Goal: Task Accomplishment & Management: Complete application form

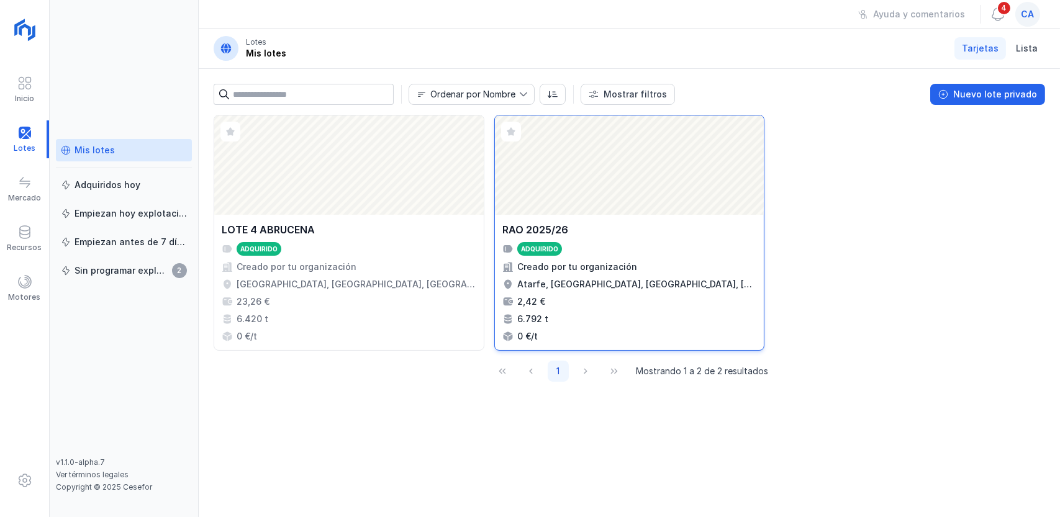
click at [617, 165] on div "Abrir lote" at bounding box center [629, 164] width 269 height 99
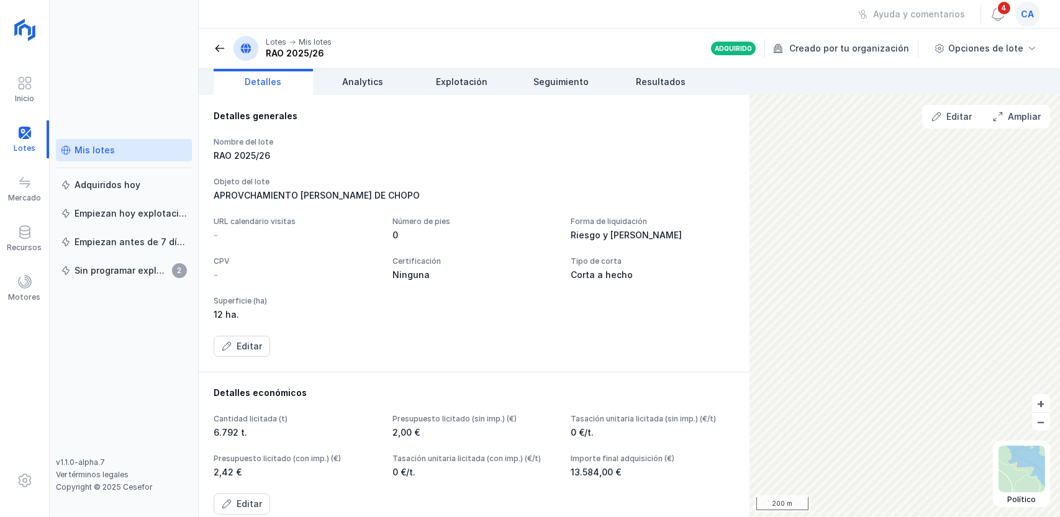
click at [218, 46] on span at bounding box center [220, 48] width 12 height 12
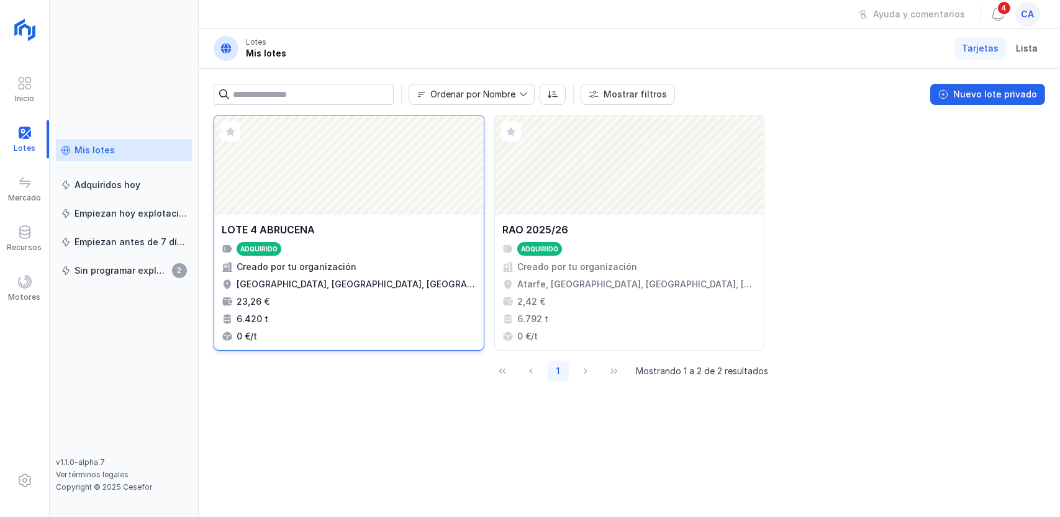
click at [360, 161] on div "Abrir lote" at bounding box center [348, 164] width 269 height 99
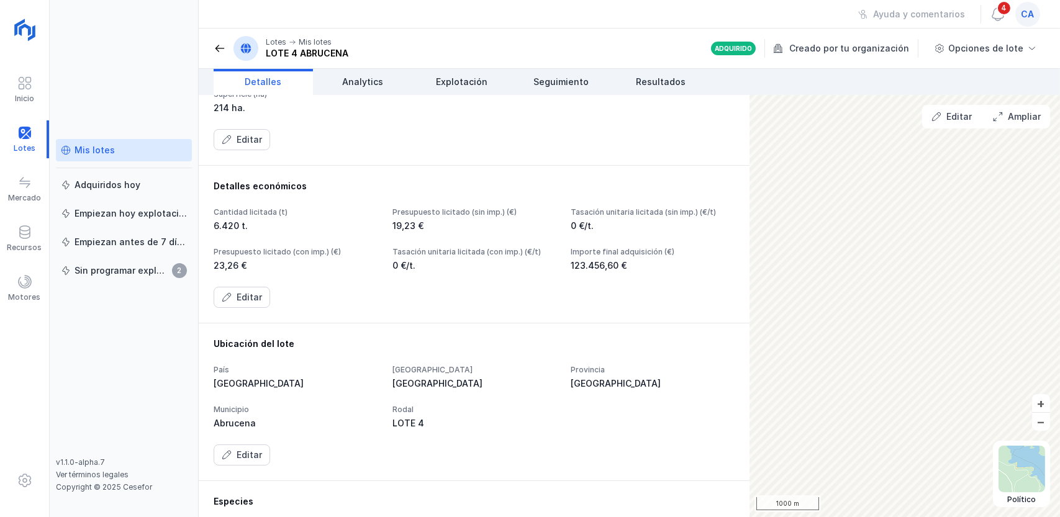
scroll to position [310, 0]
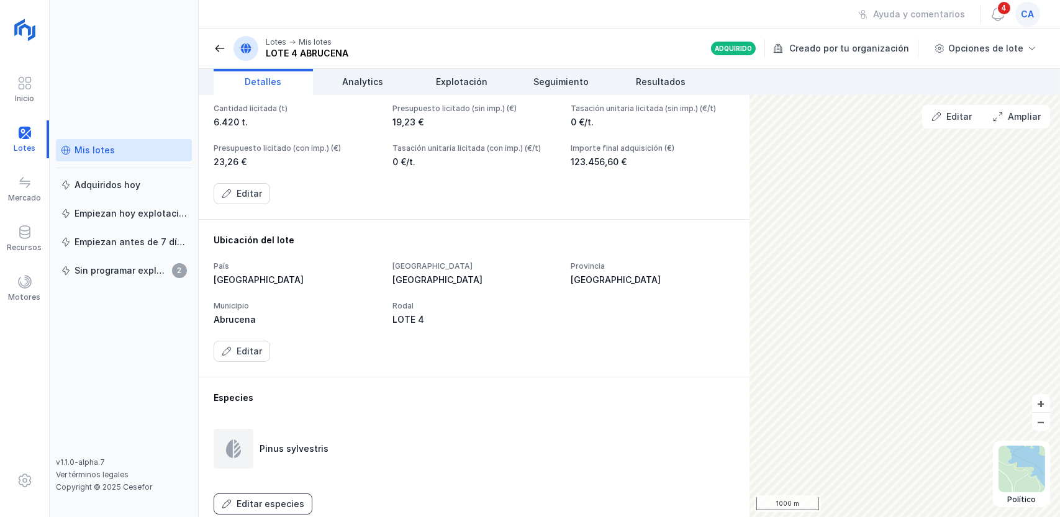
click at [261, 501] on div "Editar especies" at bounding box center [271, 504] width 68 height 12
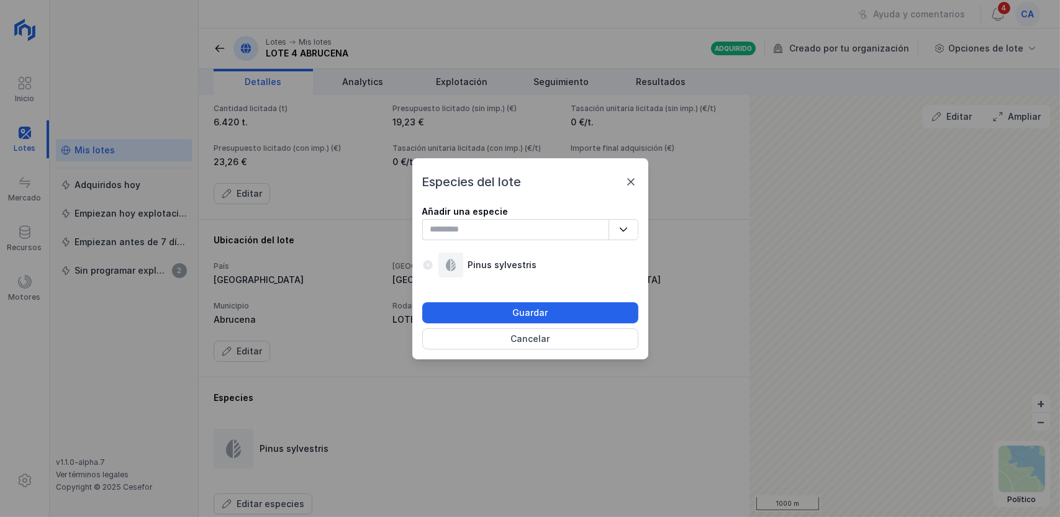
click at [626, 230] on icon "button" at bounding box center [623, 229] width 9 height 9
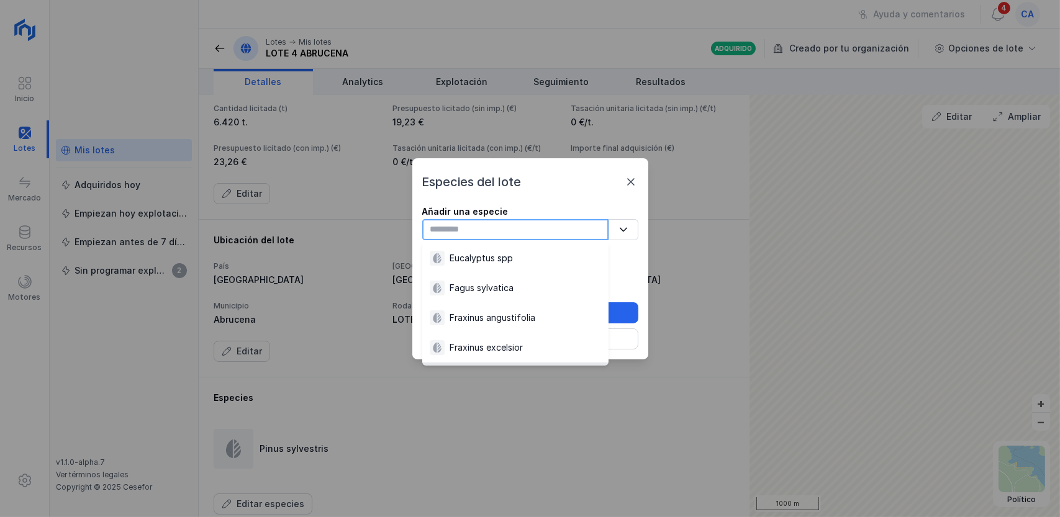
scroll to position [544, 0]
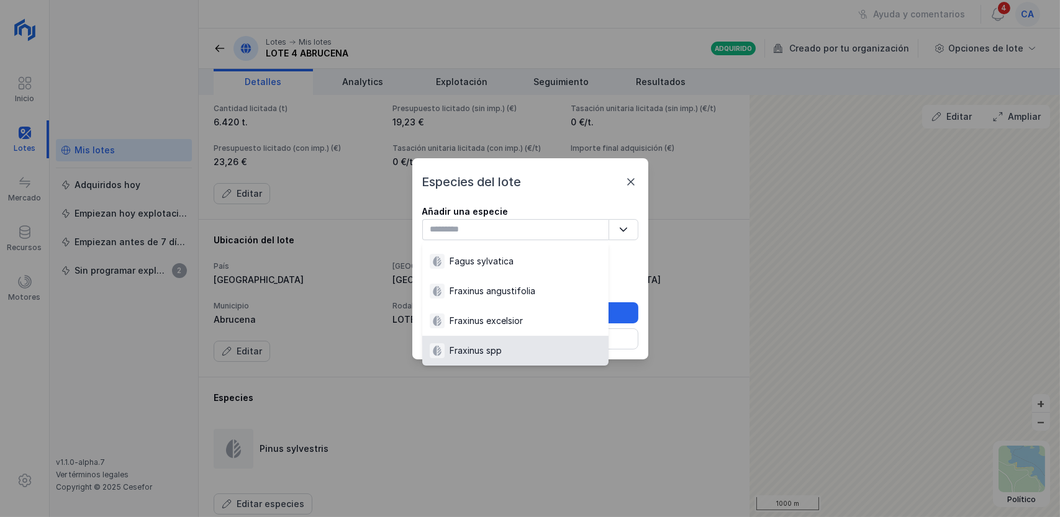
click at [445, 446] on div "Especies del lote Añadir una especie 86 results are available Pinus sylvestris …" at bounding box center [530, 258] width 1060 height 517
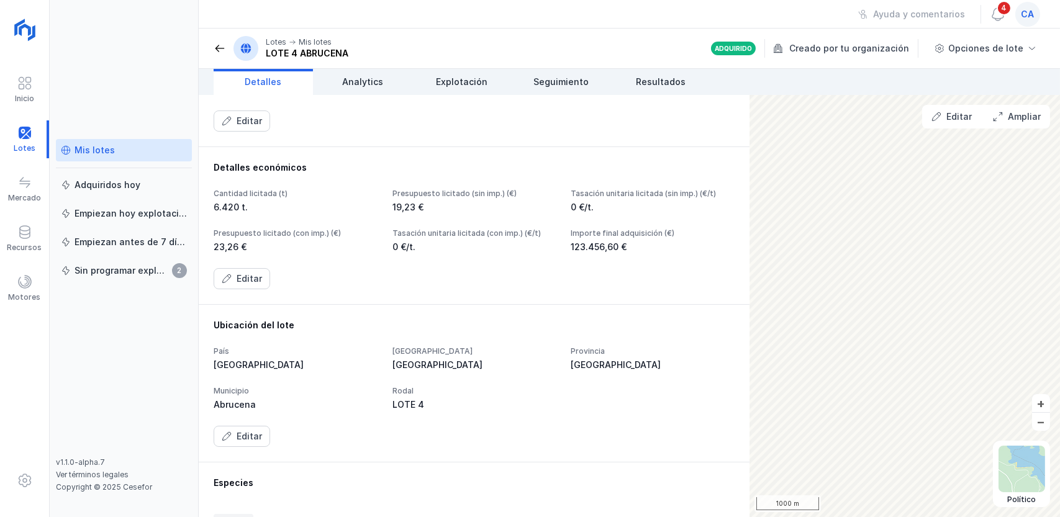
scroll to position [122, 0]
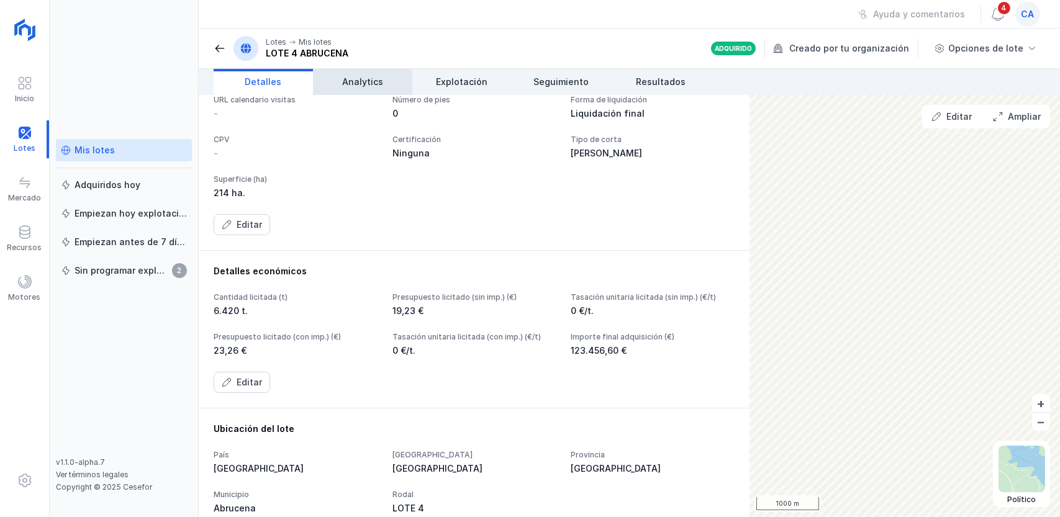
click at [352, 79] on span "Analytics" at bounding box center [362, 82] width 41 height 12
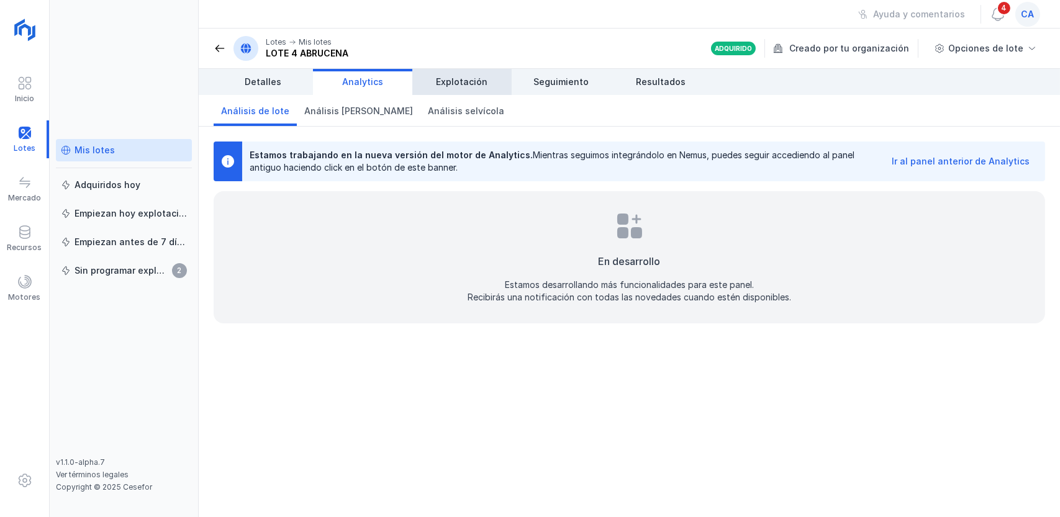
click at [456, 79] on span "Explotación" at bounding box center [462, 82] width 52 height 12
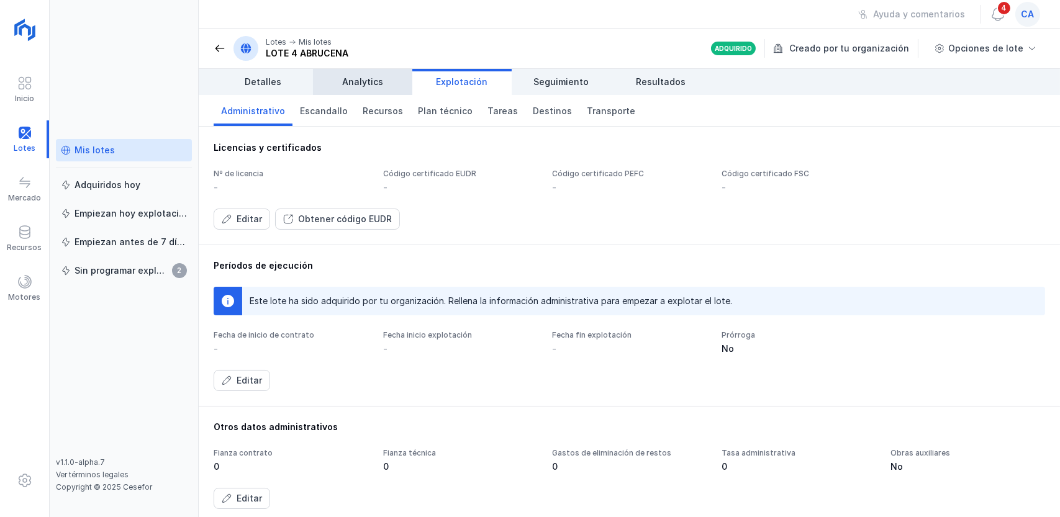
click at [343, 78] on span "Analytics" at bounding box center [362, 82] width 41 height 12
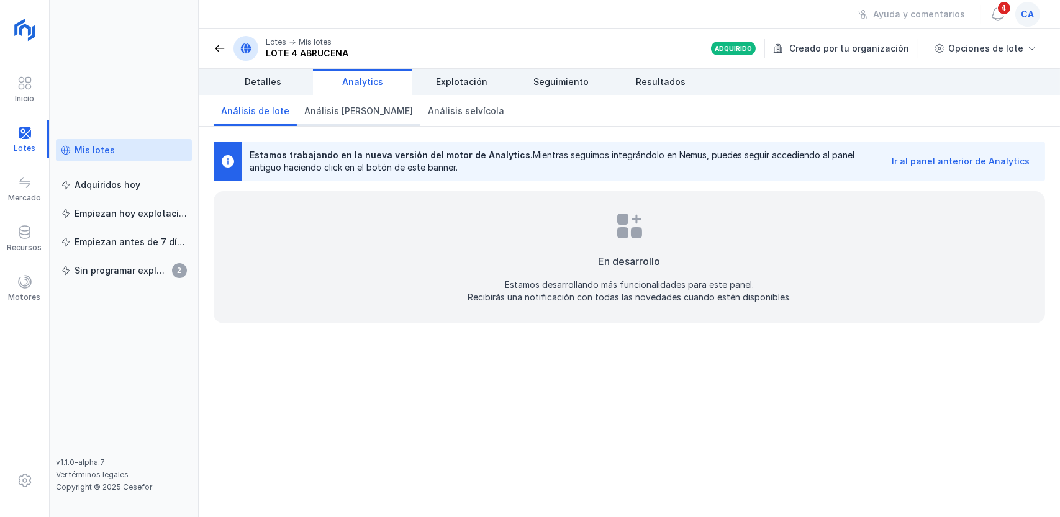
click at [328, 112] on span "Análisis [PERSON_NAME]" at bounding box center [358, 111] width 109 height 12
click at [428, 110] on span "Análisis selvícola" at bounding box center [466, 111] width 76 height 12
click at [260, 76] on span "Detalles" at bounding box center [263, 82] width 37 height 12
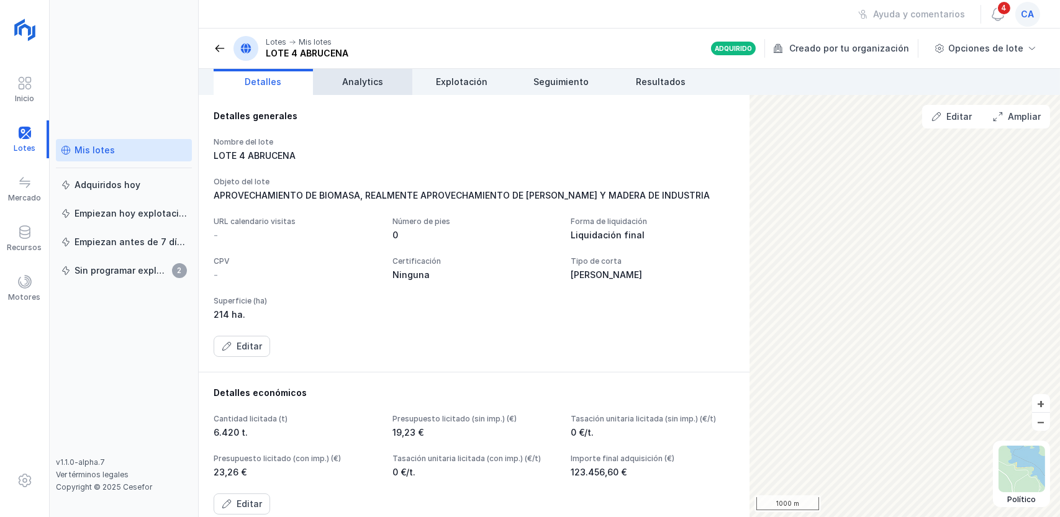
click at [353, 76] on span "Analytics" at bounding box center [362, 82] width 41 height 12
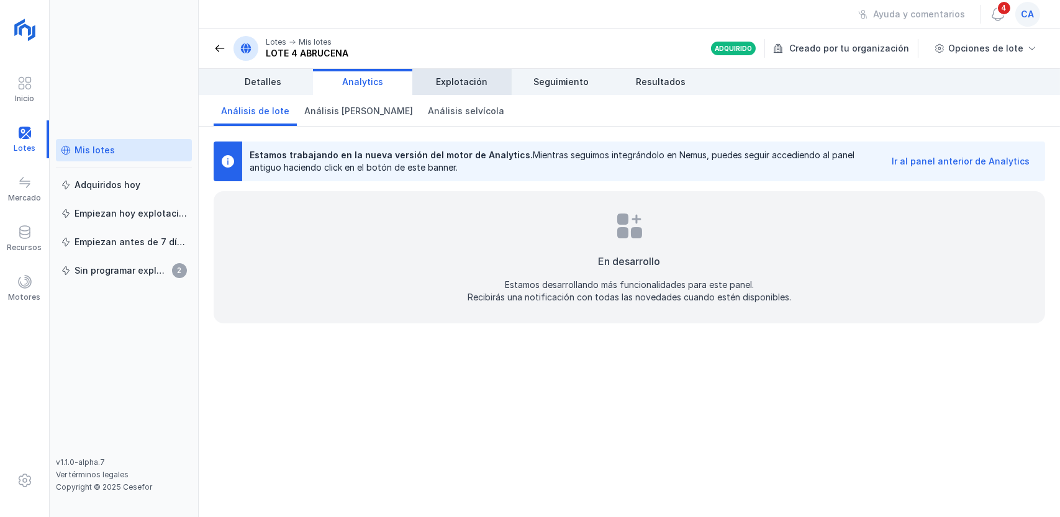
click at [445, 81] on span "Explotación" at bounding box center [462, 82] width 52 height 12
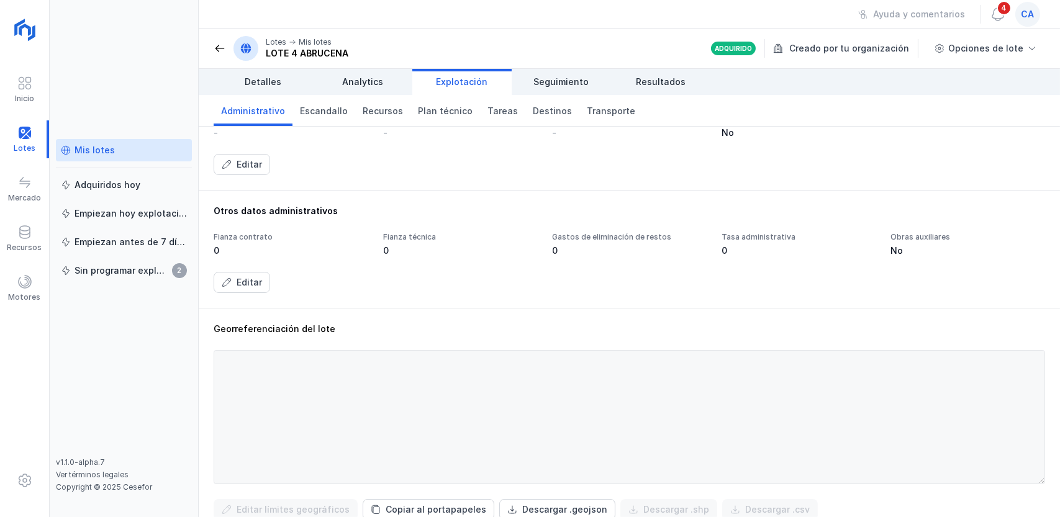
scroll to position [319, 0]
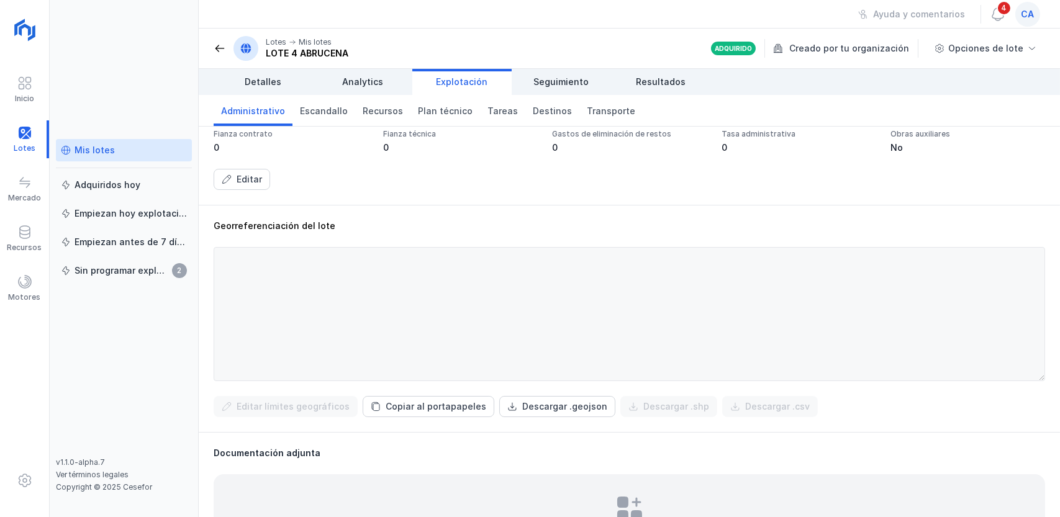
drag, startPoint x: 220, startPoint y: 266, endPoint x: 374, endPoint y: 325, distance: 164.9
click at [374, 325] on div at bounding box center [629, 314] width 831 height 134
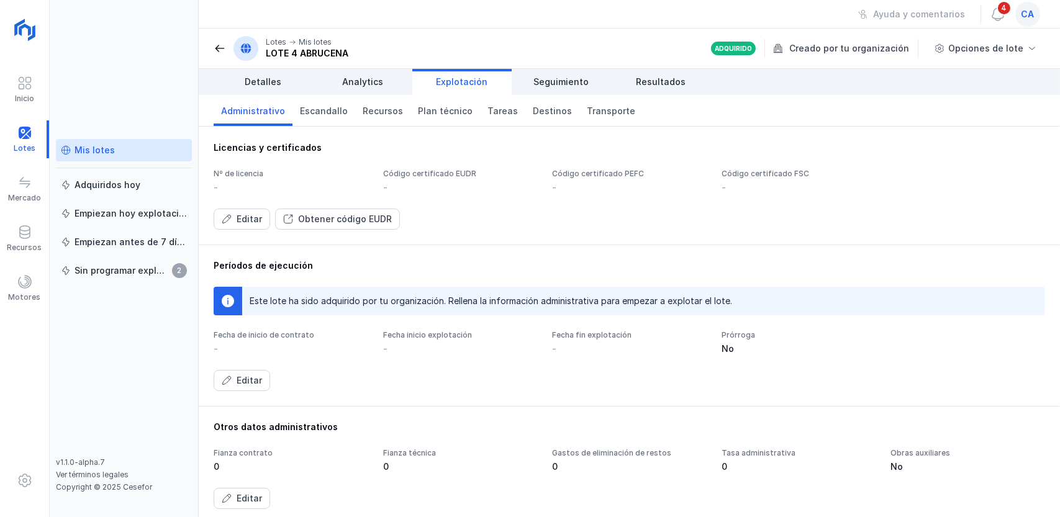
scroll to position [103, 0]
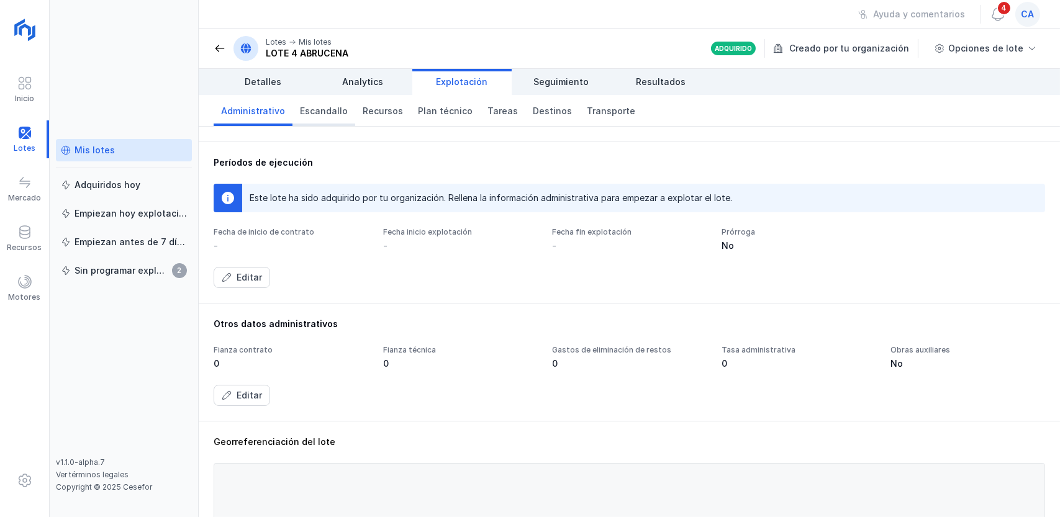
click at [315, 110] on span "Escandallo" at bounding box center [324, 111] width 48 height 12
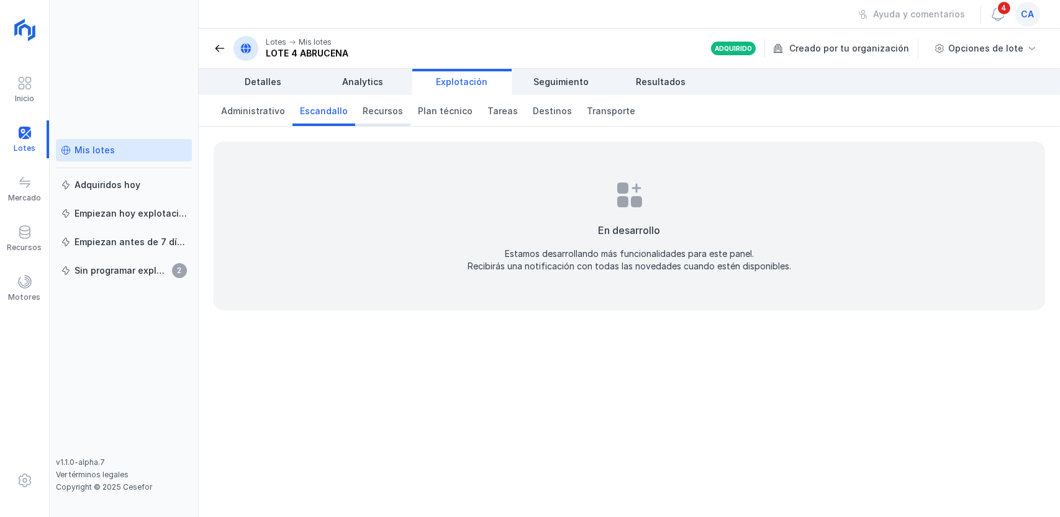
click at [369, 110] on span "Recursos" at bounding box center [383, 111] width 40 height 12
click at [447, 109] on span "Plan técnico" at bounding box center [445, 111] width 55 height 12
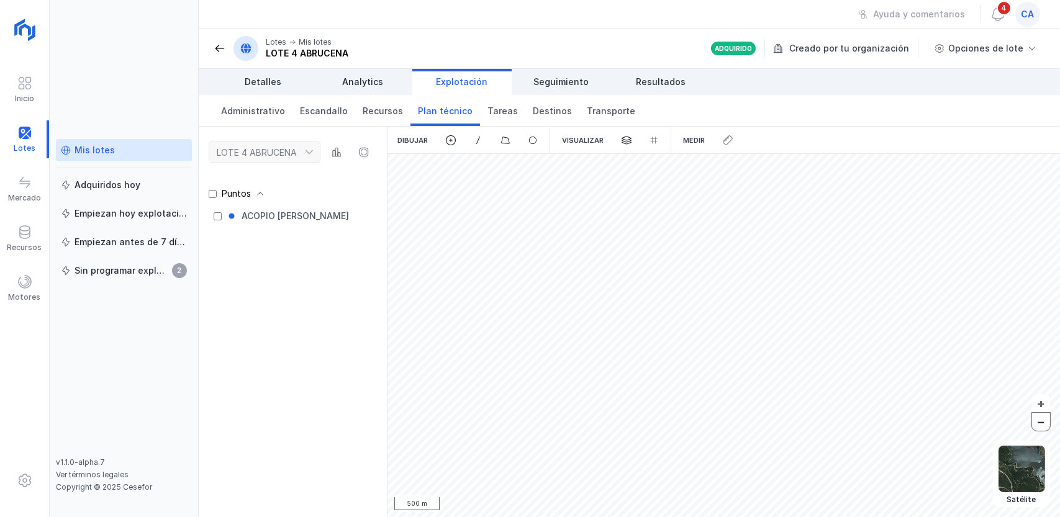
click at [1039, 420] on button "–" at bounding box center [1041, 422] width 18 height 18
click at [1042, 397] on button "+" at bounding box center [1041, 403] width 18 height 18
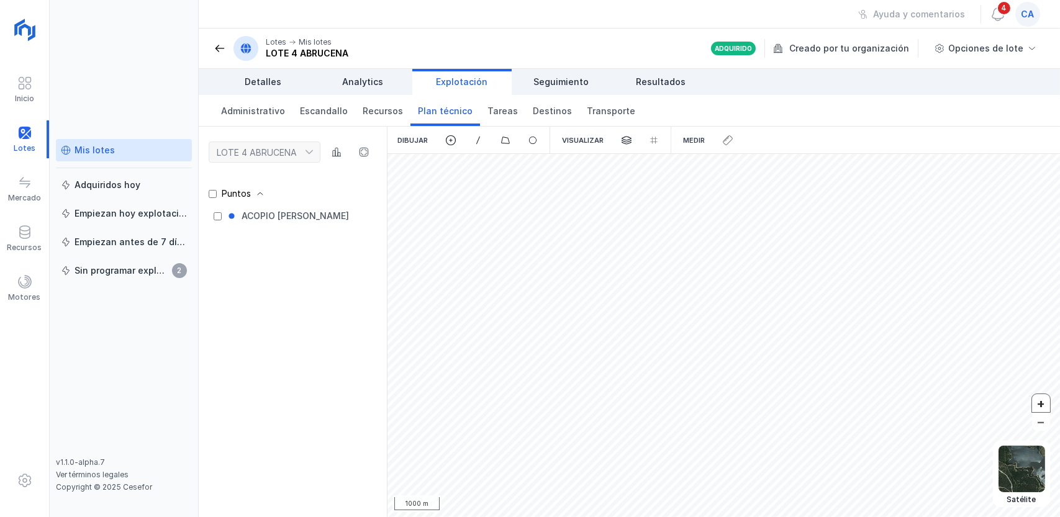
click at [1042, 397] on button "+" at bounding box center [1041, 403] width 18 height 18
click at [1024, 481] on img at bounding box center [1021, 469] width 47 height 47
click at [1021, 393] on img at bounding box center [1021, 402] width 47 height 47
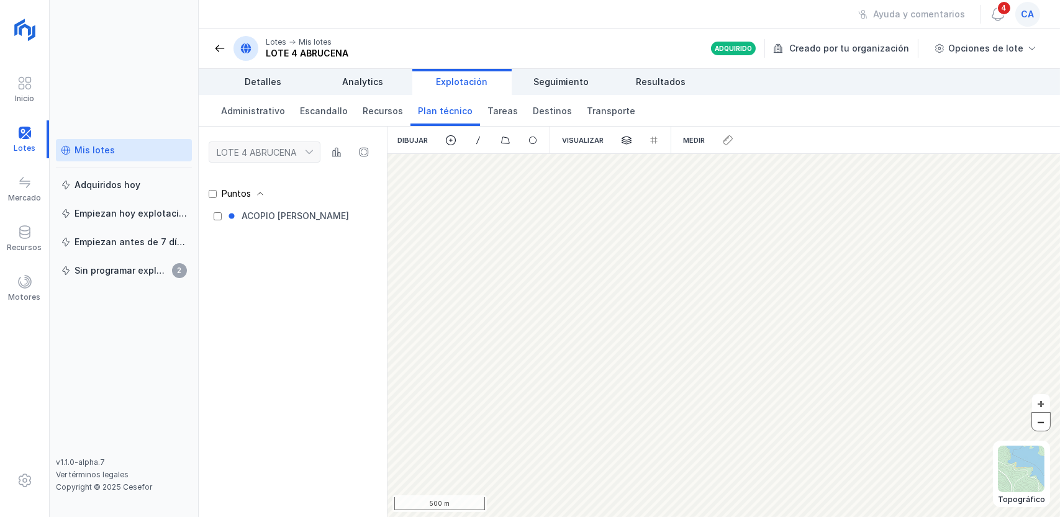
click at [1041, 422] on button "–" at bounding box center [1041, 422] width 18 height 18
click at [489, 110] on span "Tareas" at bounding box center [502, 111] width 30 height 12
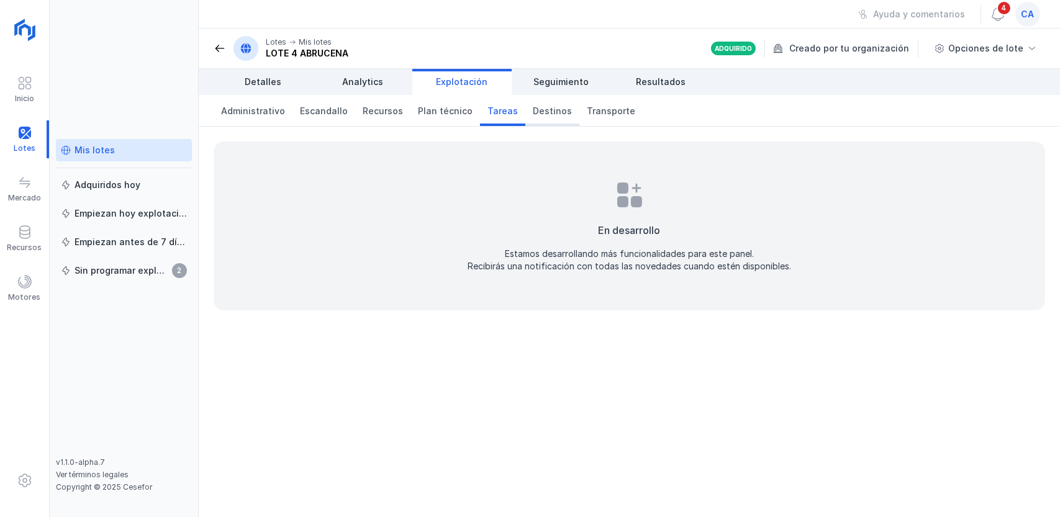
click at [546, 108] on span "Destinos" at bounding box center [552, 111] width 39 height 12
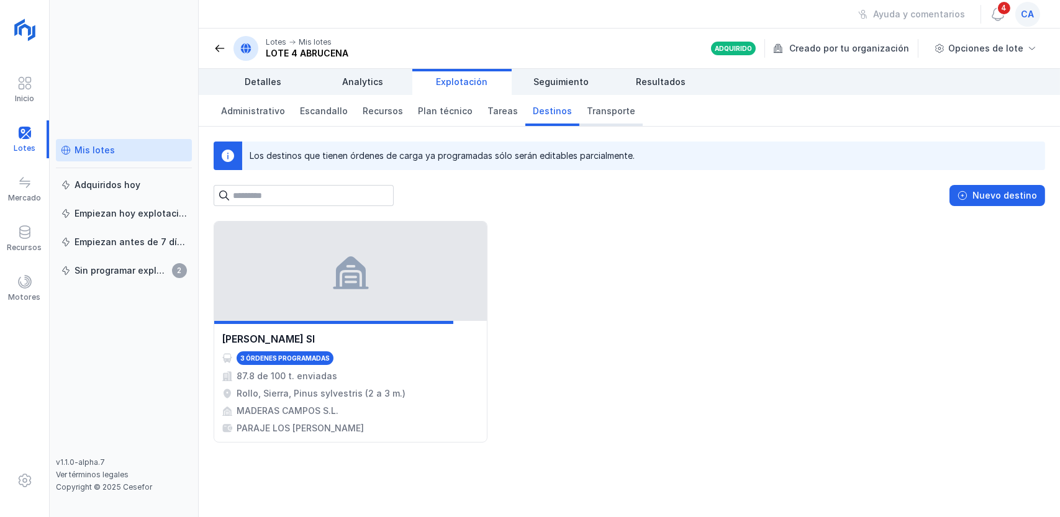
click at [594, 108] on span "Transporte" at bounding box center [611, 111] width 48 height 12
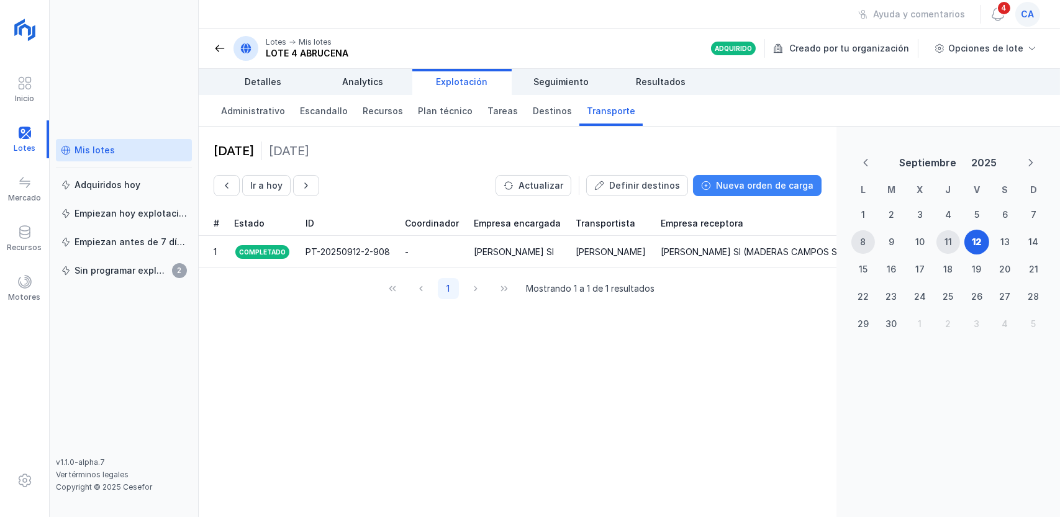
click at [748, 179] on div "Nueva orden de carga" at bounding box center [764, 185] width 97 height 12
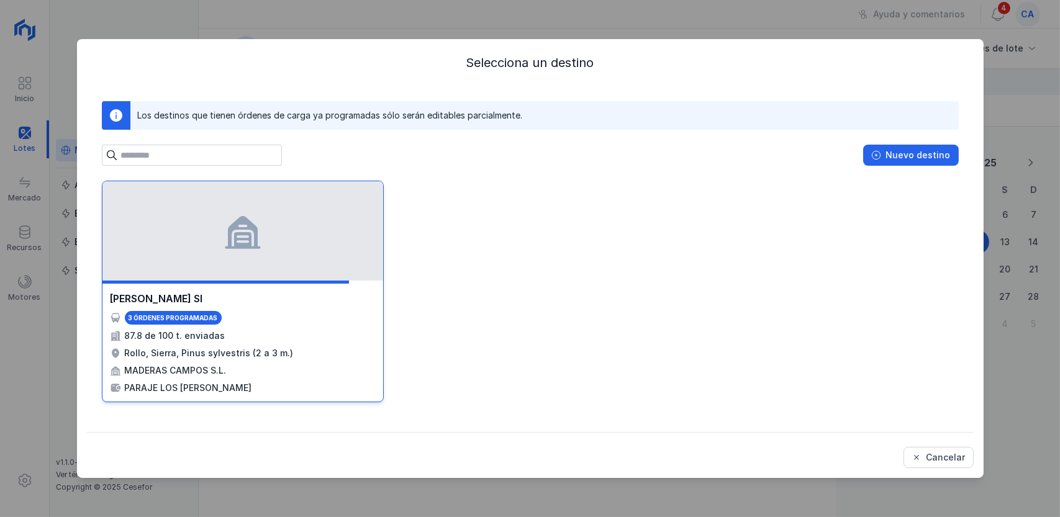
click at [192, 331] on div "87.8 de 100 t. enviadas" at bounding box center [175, 336] width 101 height 12
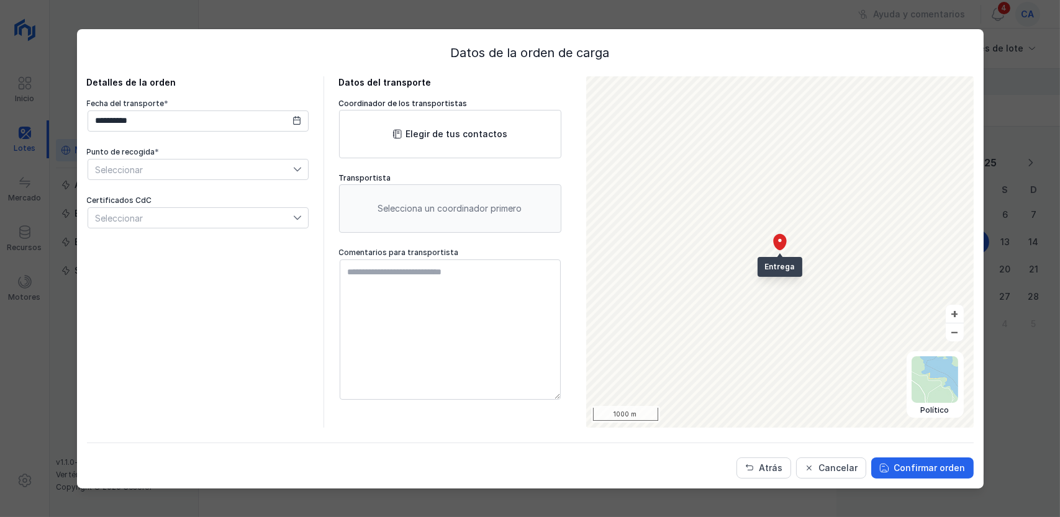
click at [296, 120] on icon at bounding box center [296, 120] width 9 height 9
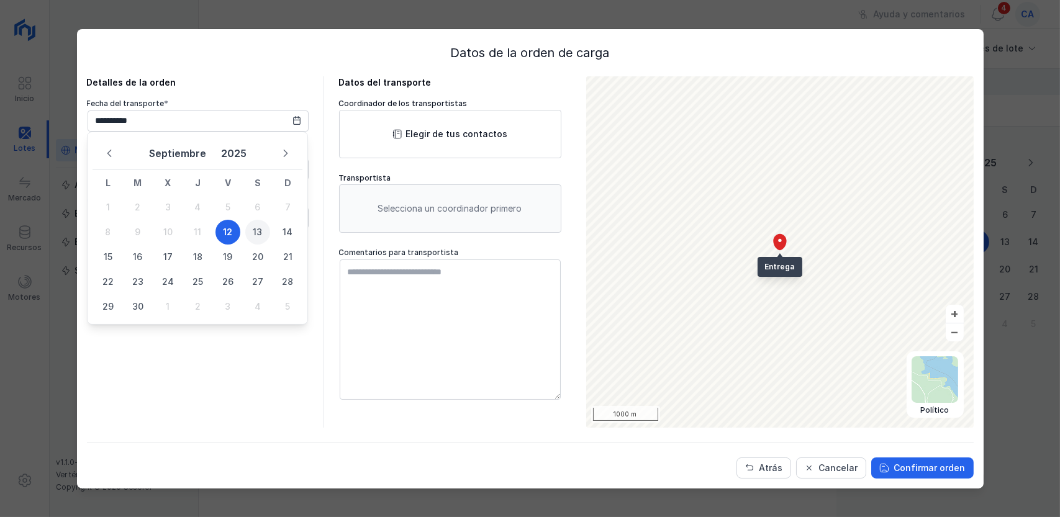
click at [255, 227] on span "13" at bounding box center [257, 232] width 25 height 25
type input "**********"
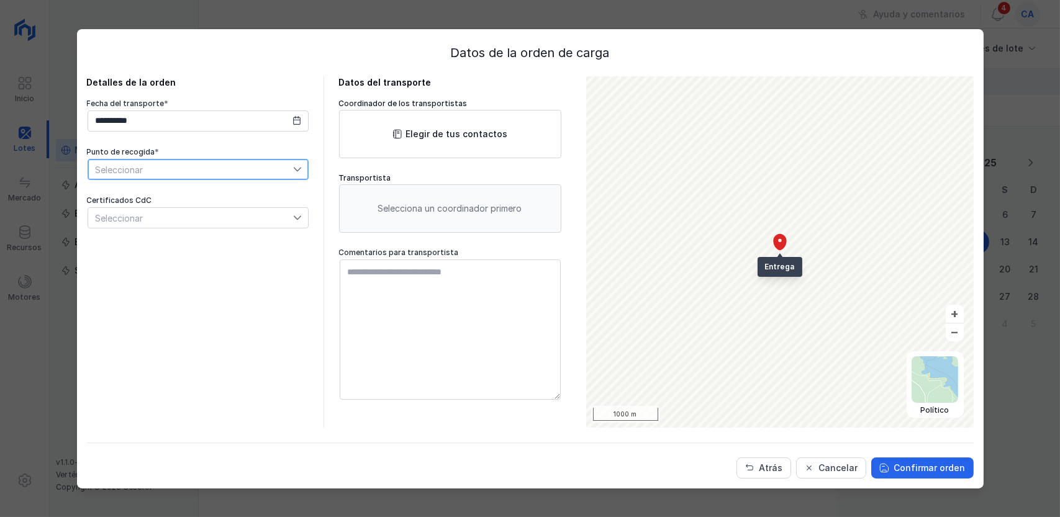
click at [173, 164] on span "Seleccionar" at bounding box center [190, 170] width 205 height 20
click at [144, 190] on span "ACOPIO [PERSON_NAME]" at bounding box center [147, 191] width 106 height 9
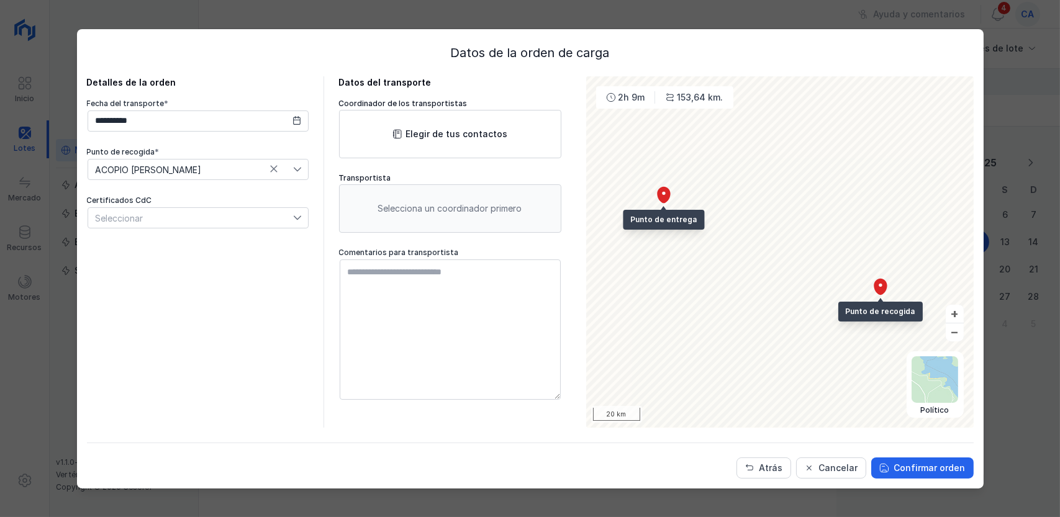
click at [150, 217] on div "Seleccionar" at bounding box center [190, 218] width 205 height 20
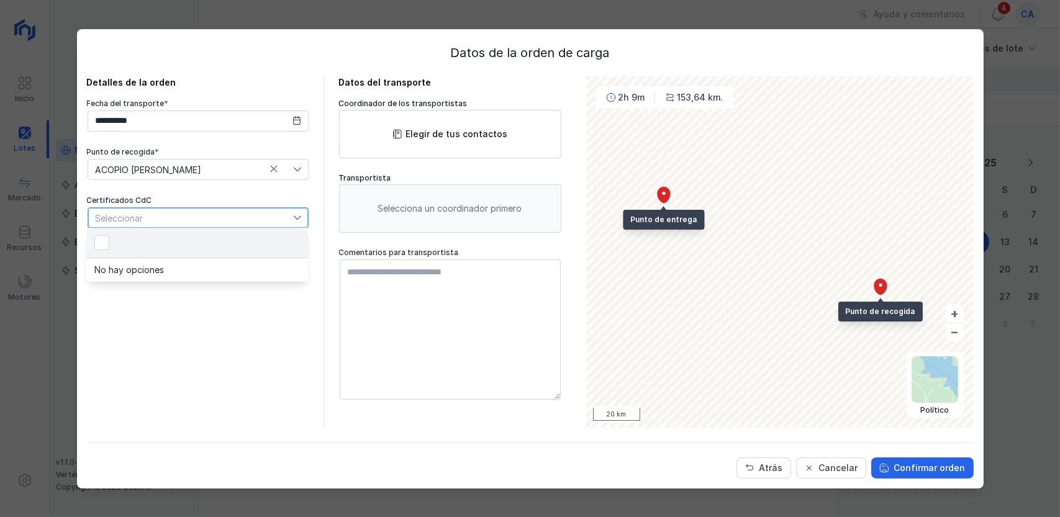
click at [150, 217] on div "Seleccionar" at bounding box center [190, 218] width 205 height 20
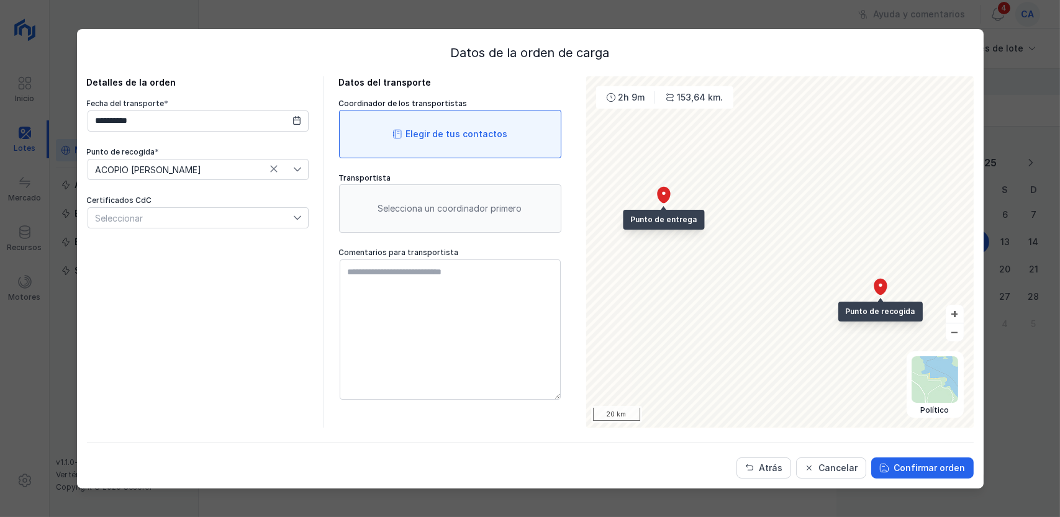
click at [428, 133] on div "Elegir de tus contactos" at bounding box center [457, 134] width 102 height 12
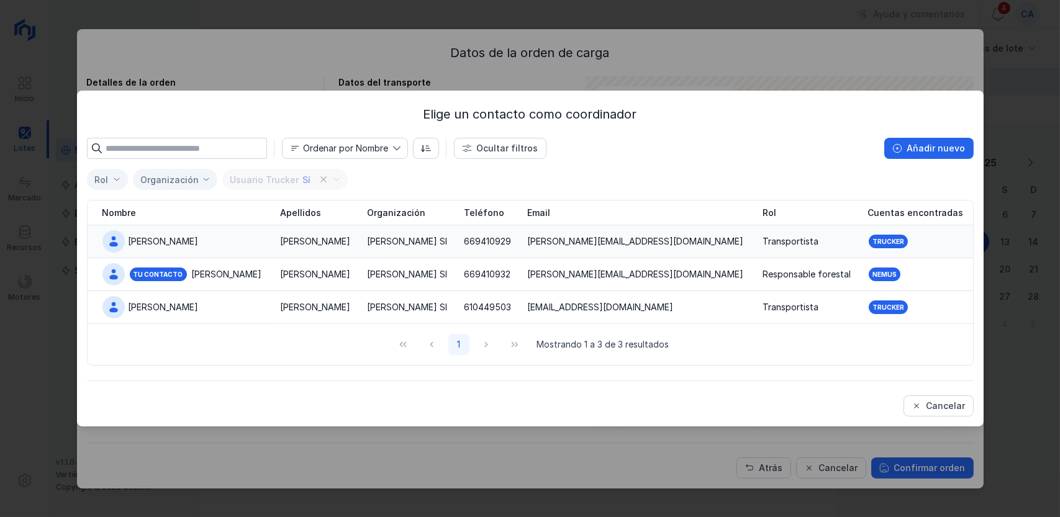
click at [305, 242] on div "[PERSON_NAME]" at bounding box center [315, 241] width 70 height 12
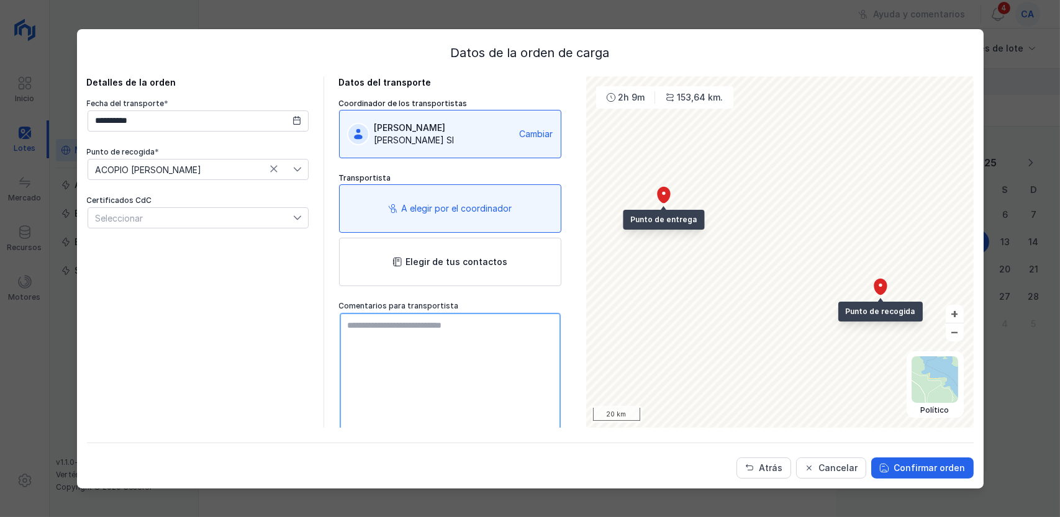
click at [445, 331] on textarea at bounding box center [450, 383] width 221 height 140
type textarea "**********"
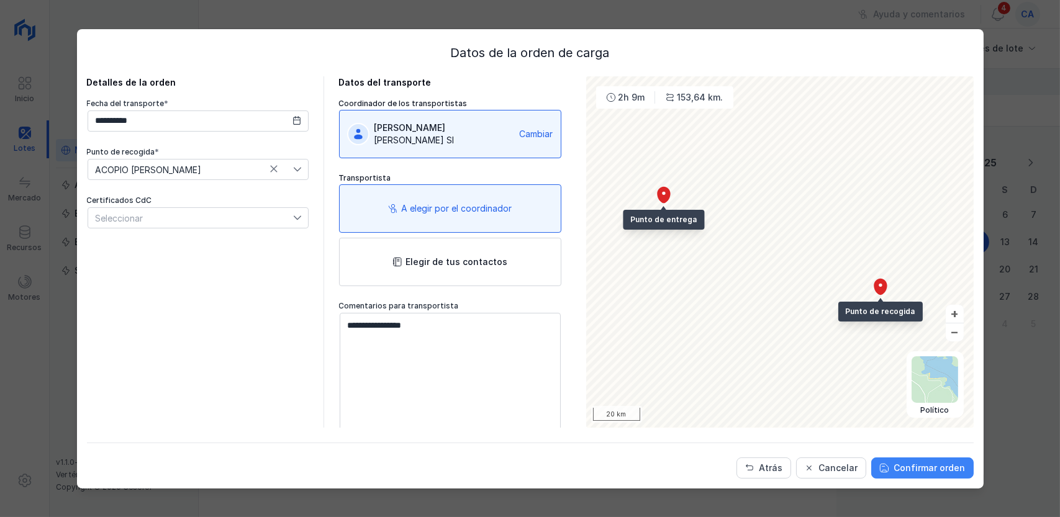
click at [920, 472] on div "Confirmar orden" at bounding box center [929, 468] width 71 height 12
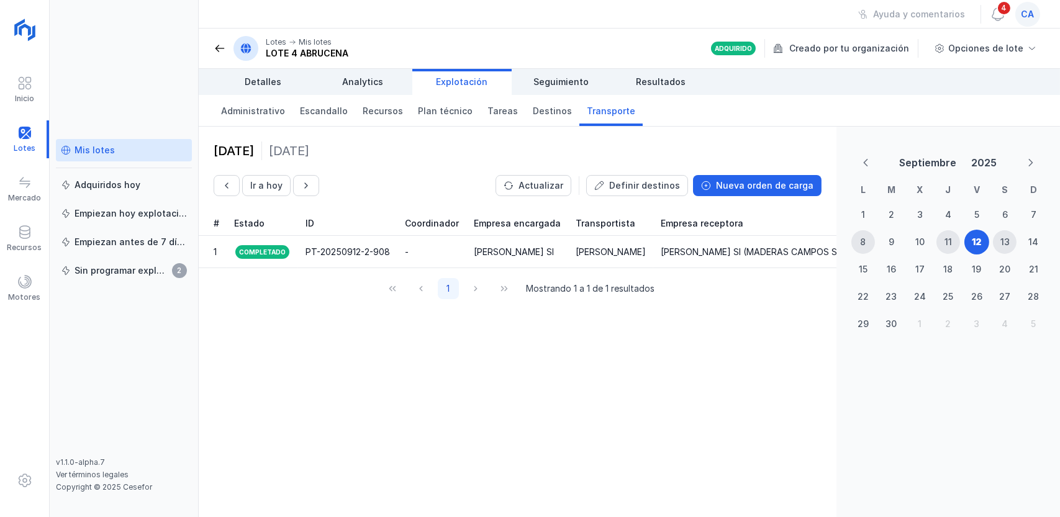
click at [533, 398] on div "[DATE] Ir a [DATE] Actualizar Definir destinos Nueva orden de carga # Estado ID…" at bounding box center [518, 322] width 638 height 391
click at [297, 174] on div "[DATE] Ir a [DATE] Actualizar Definir destinos Nueva orden de carga" at bounding box center [518, 169] width 608 height 55
click at [303, 184] on span "button" at bounding box center [306, 186] width 10 height 10
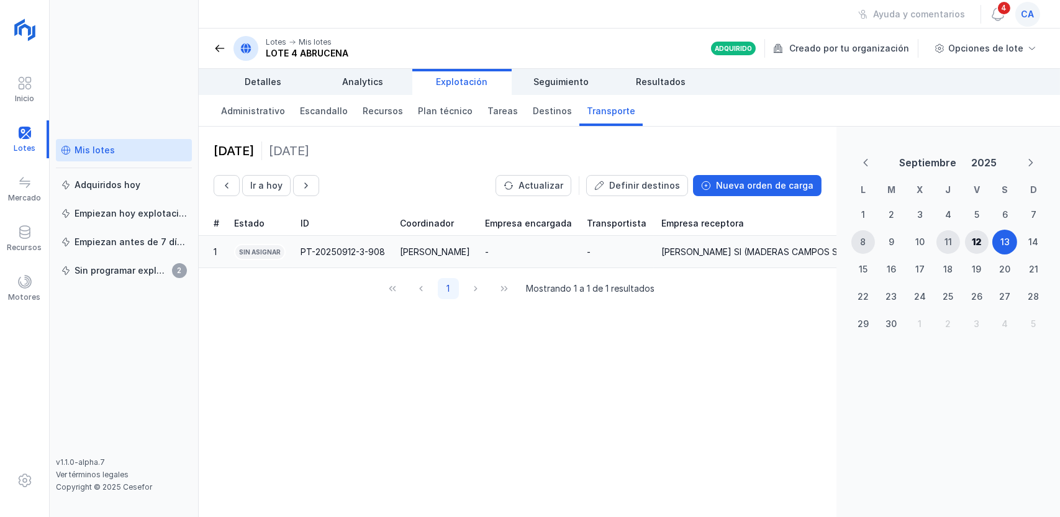
click at [259, 248] on div "Sin asignar" at bounding box center [260, 252] width 52 height 16
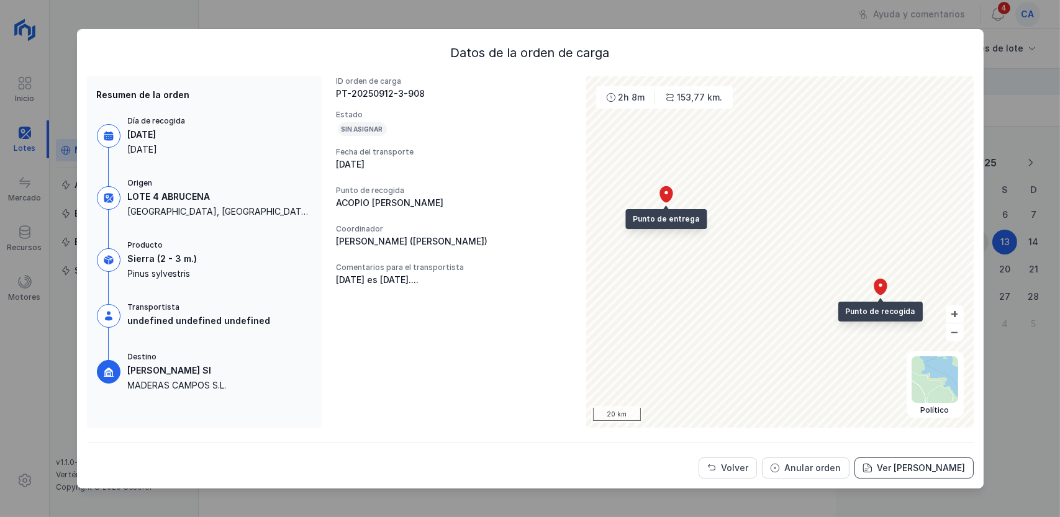
click at [907, 464] on div "Ver [PERSON_NAME]" at bounding box center [921, 468] width 88 height 12
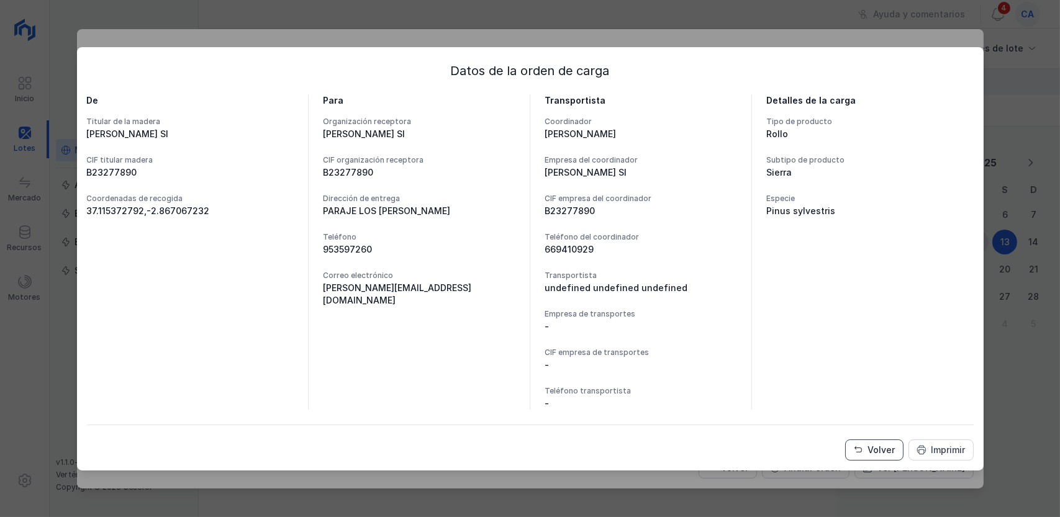
click at [867, 445] on button "Volver" at bounding box center [874, 450] width 58 height 21
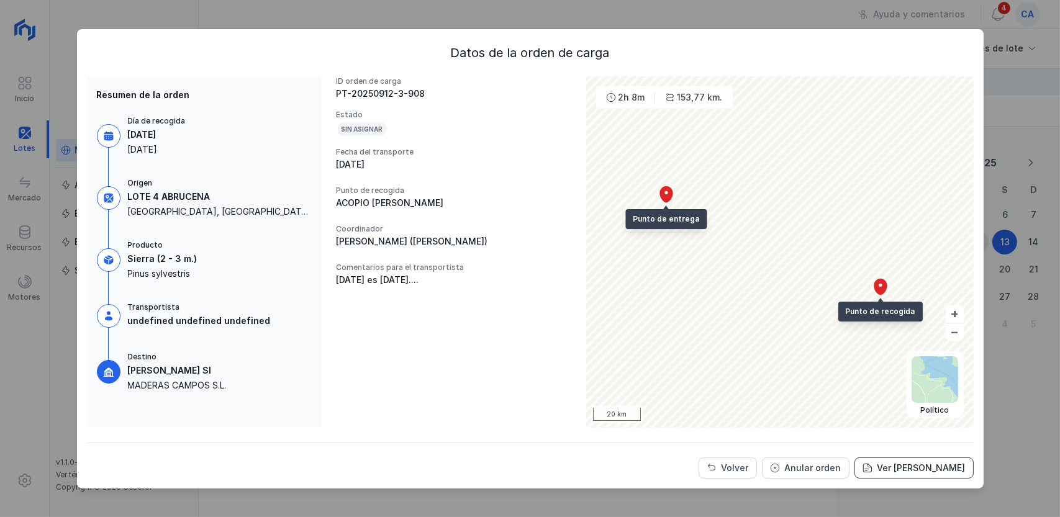
click at [932, 468] on div "Ver [PERSON_NAME]" at bounding box center [921, 468] width 88 height 12
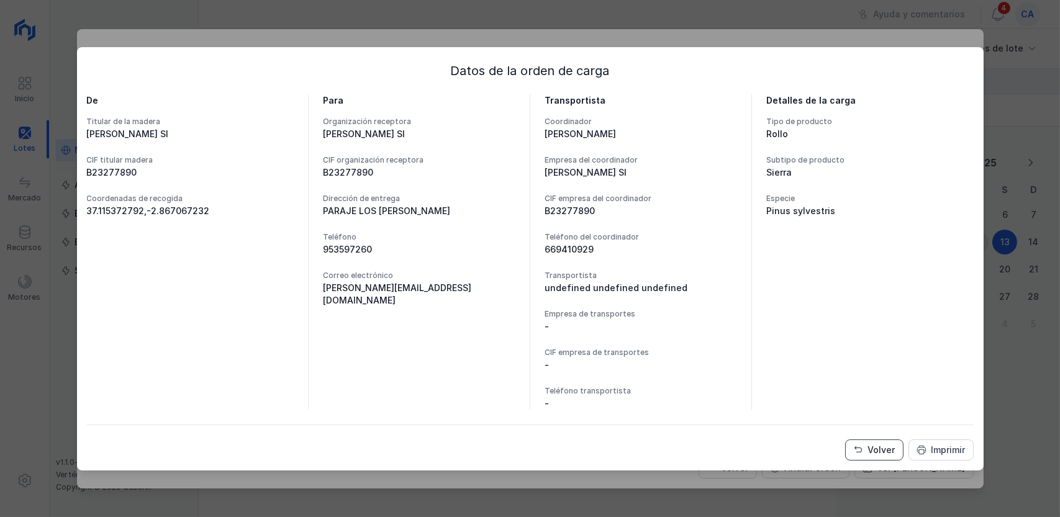
click at [880, 450] on div "Volver" at bounding box center [881, 450] width 27 height 12
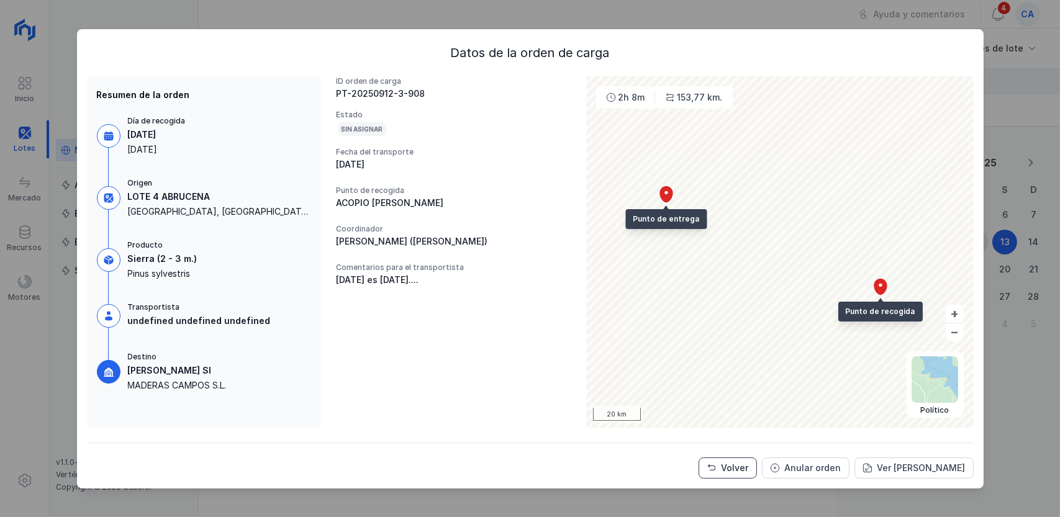
click at [732, 468] on button "Volver" at bounding box center [727, 468] width 58 height 21
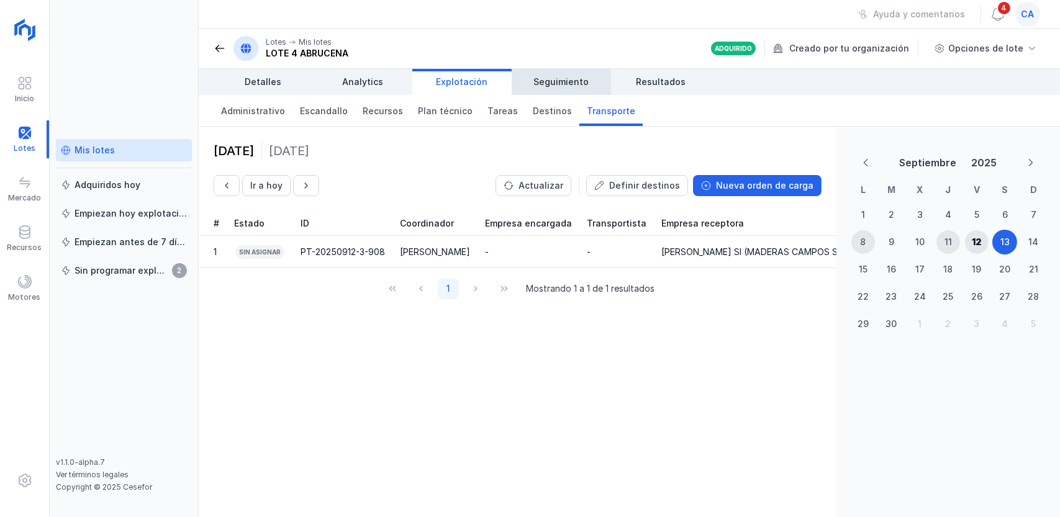
click at [562, 80] on span "Seguimiento" at bounding box center [561, 82] width 55 height 12
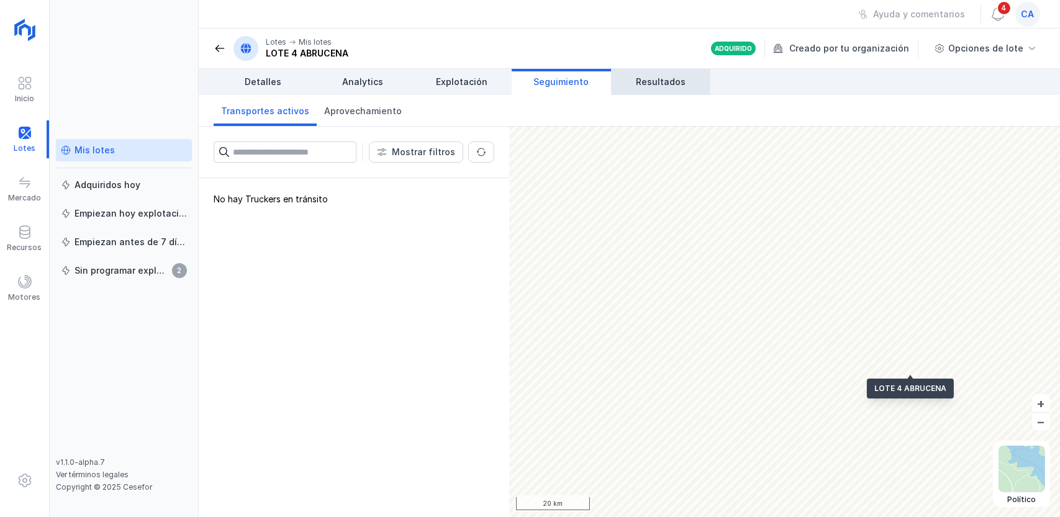
click at [653, 82] on span "Resultados" at bounding box center [661, 82] width 50 height 12
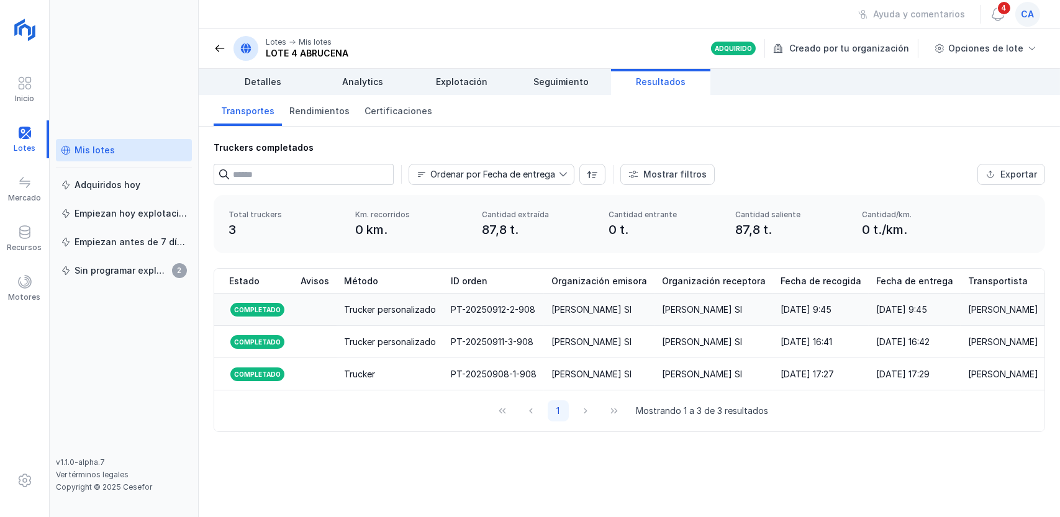
click at [347, 302] on td "Trucker personalizado" at bounding box center [390, 310] width 107 height 32
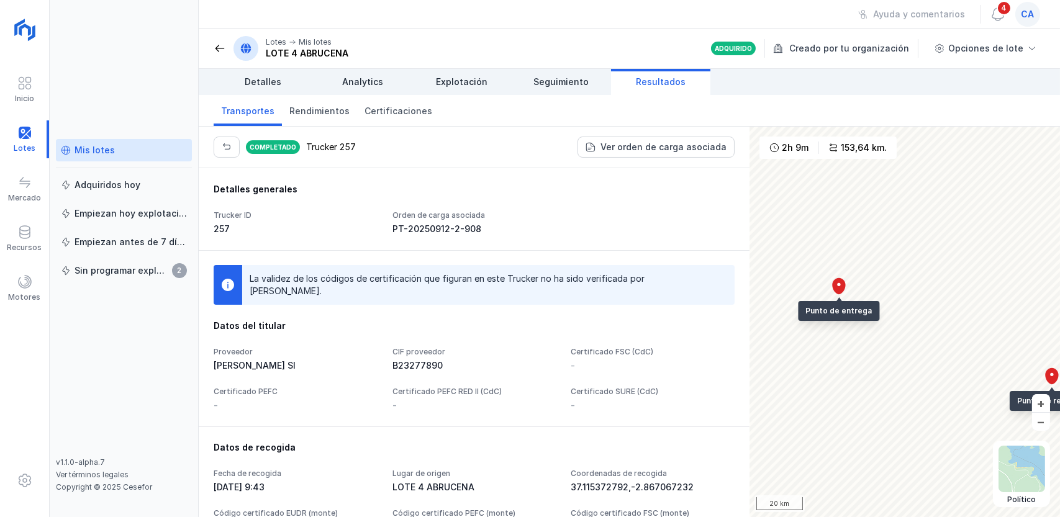
drag, startPoint x: 389, startPoint y: 228, endPoint x: 477, endPoint y: 230, distance: 88.8
click at [477, 230] on div "PT-20250912-2-908" at bounding box center [474, 229] width 164 height 12
drag, startPoint x: 475, startPoint y: 228, endPoint x: 399, endPoint y: 229, distance: 76.4
click at [399, 229] on div "PT-20250912-2-908" at bounding box center [474, 229] width 164 height 12
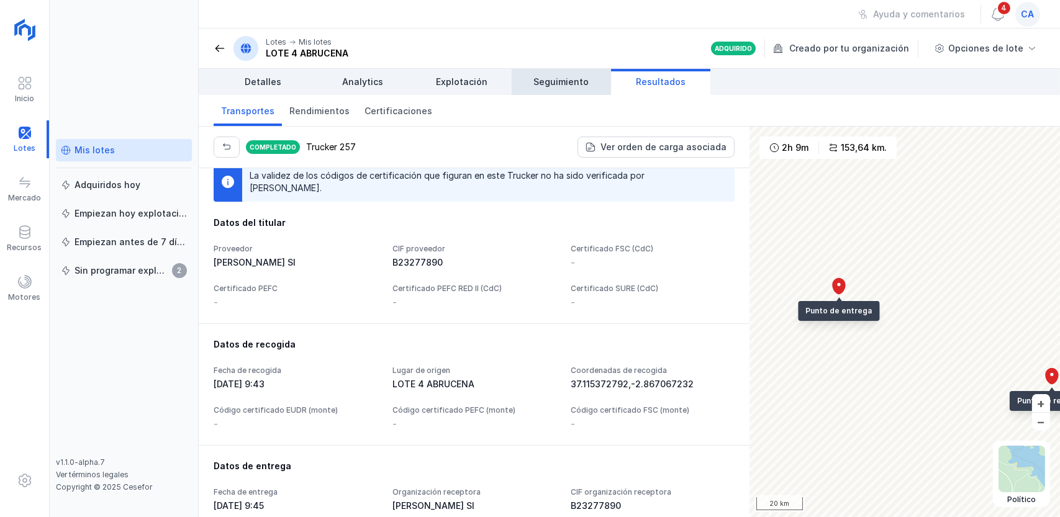
click at [551, 86] on span "Seguimiento" at bounding box center [561, 82] width 55 height 12
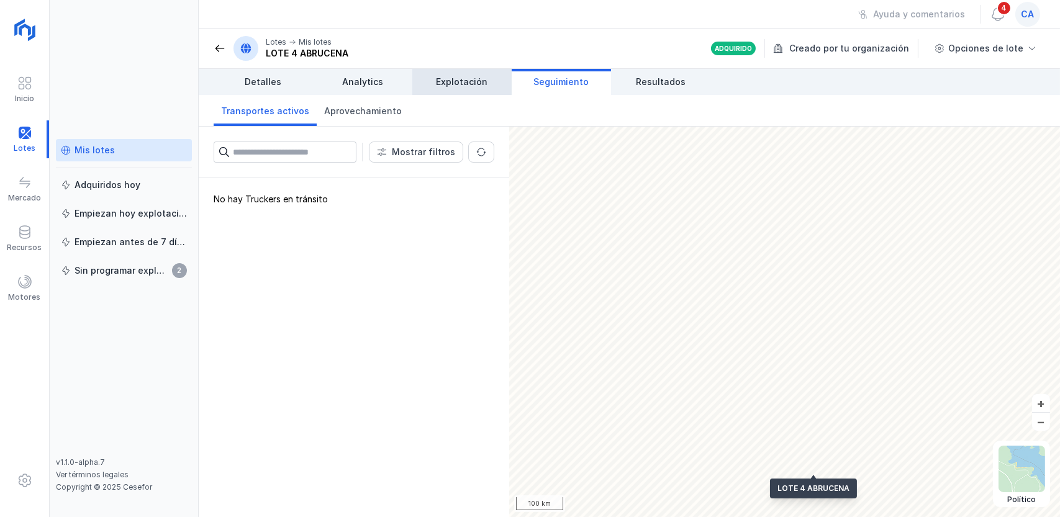
click at [443, 83] on span "Explotación" at bounding box center [462, 82] width 52 height 12
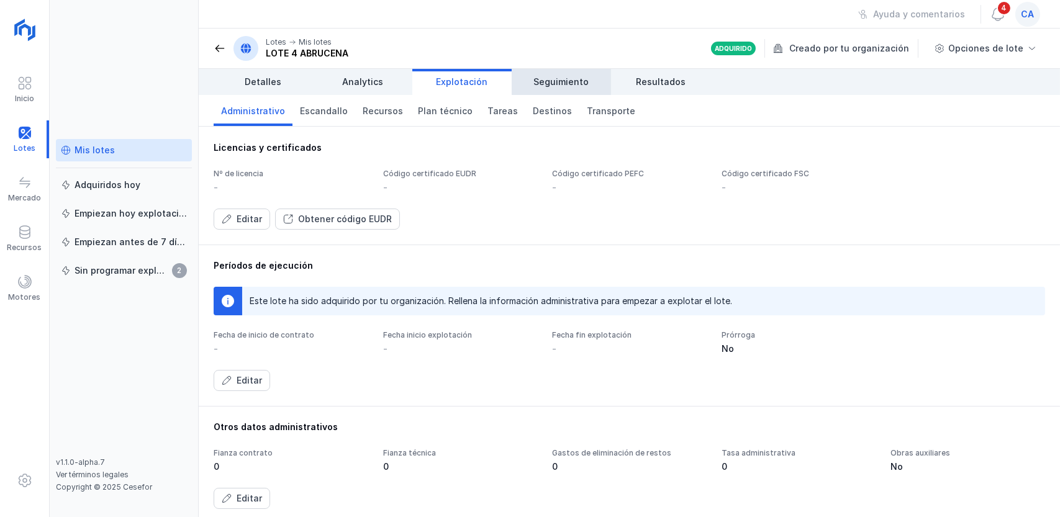
click at [536, 81] on span "Seguimiento" at bounding box center [561, 82] width 55 height 12
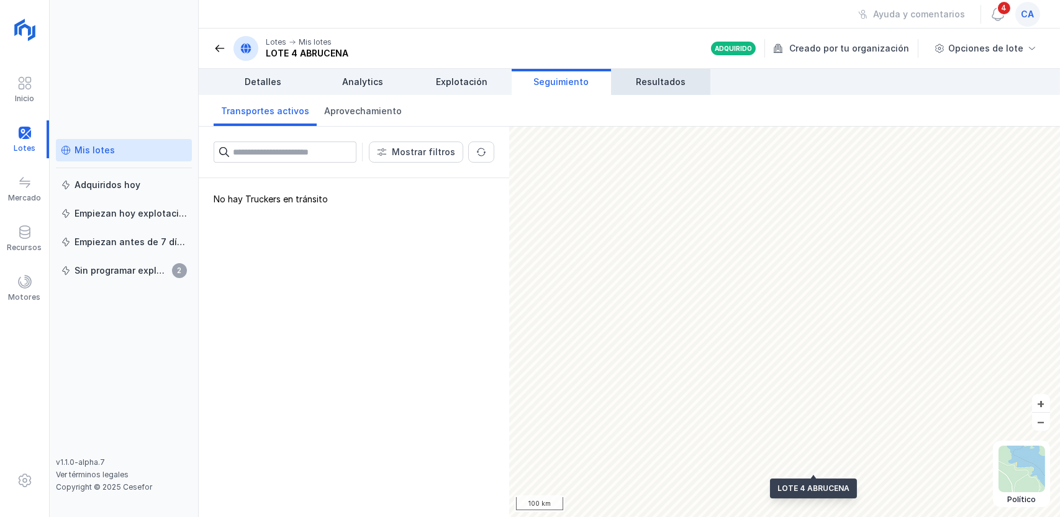
click at [659, 81] on span "Resultados" at bounding box center [661, 82] width 50 height 12
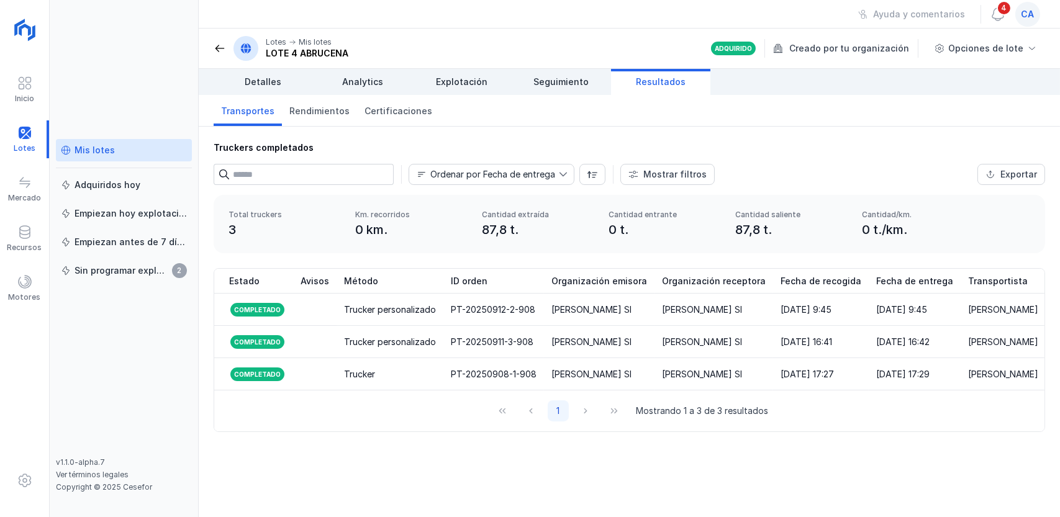
click at [107, 144] on div "Mis lotes" at bounding box center [95, 150] width 40 height 12
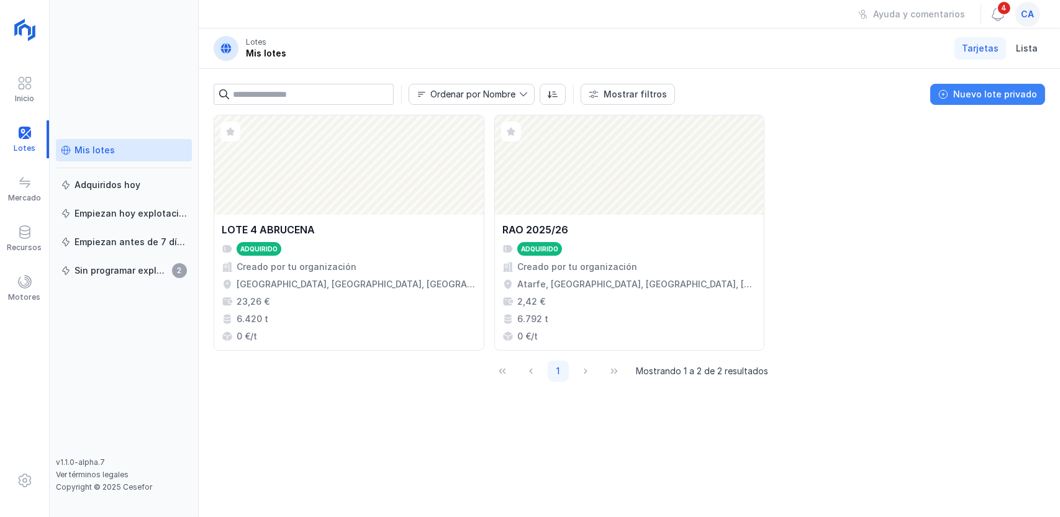
click at [973, 95] on div "Nuevo lote privado" at bounding box center [995, 94] width 84 height 12
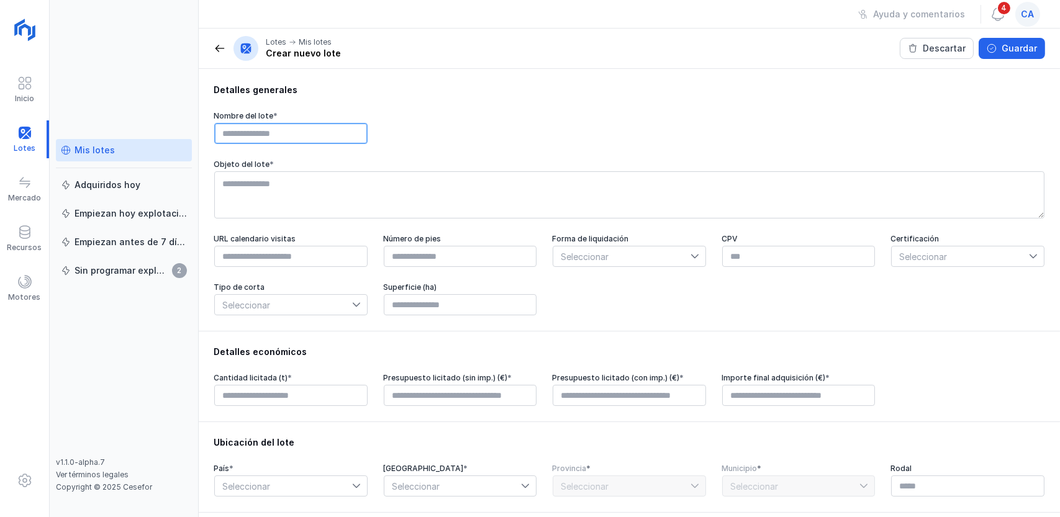
click at [305, 132] on input "text" at bounding box center [290, 133] width 153 height 21
type input "*******"
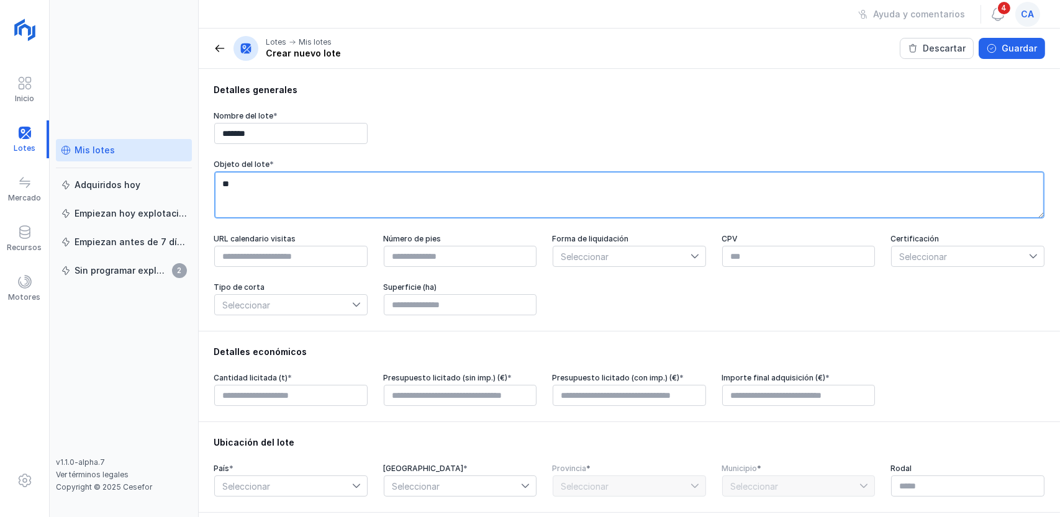
type textarea "*"
type textarea "*****"
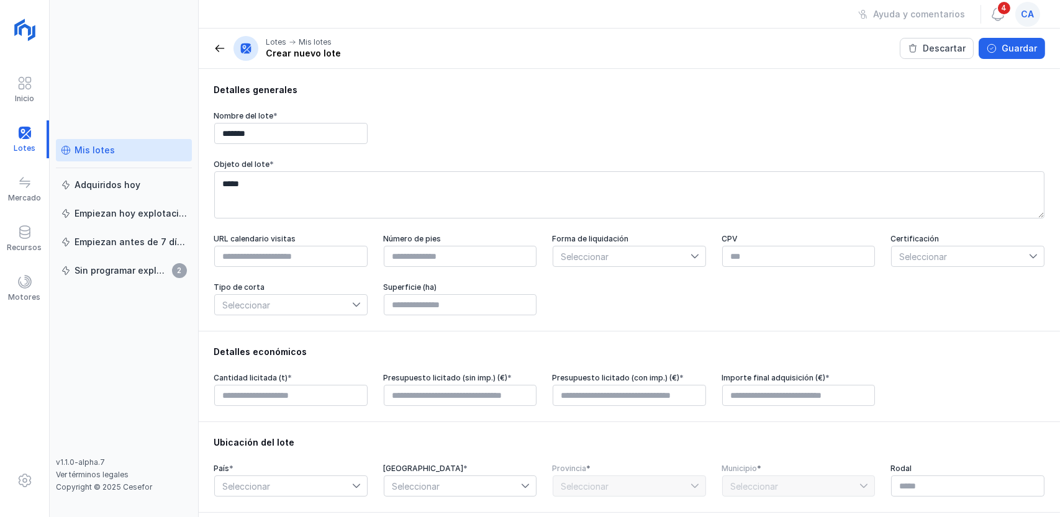
type input "****"
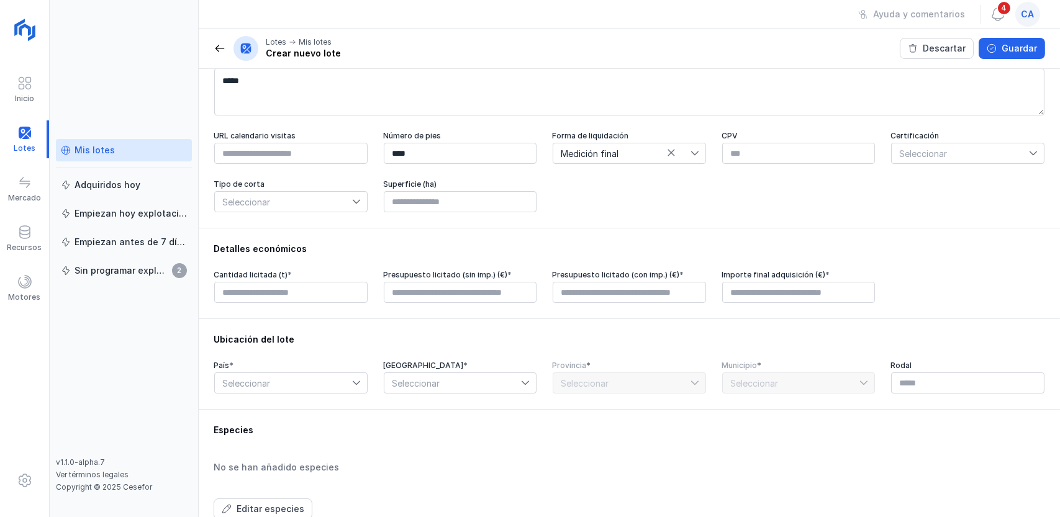
click at [934, 155] on span "Seleccionar" at bounding box center [960, 153] width 137 height 20
click at [906, 178] on span "PEFC y FSC" at bounding box center [915, 178] width 48 height 9
click at [308, 210] on span "Seleccionar" at bounding box center [283, 202] width 137 height 20
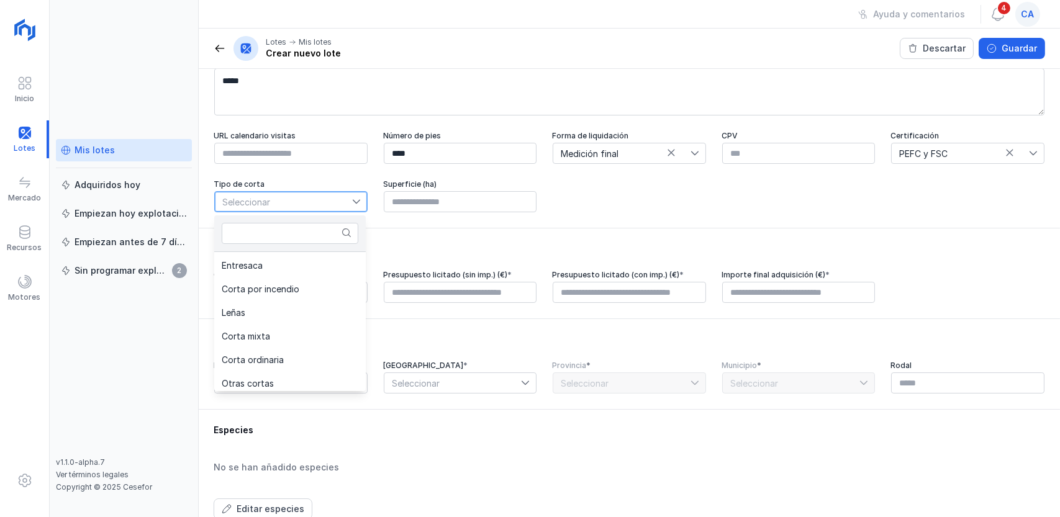
scroll to position [18, 0]
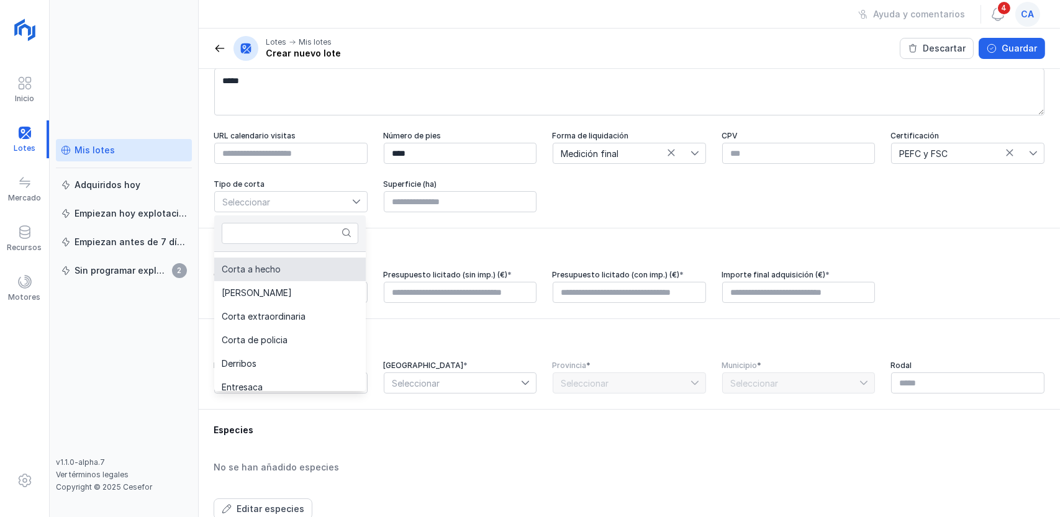
click at [242, 266] on span "Corta a hecho" at bounding box center [251, 269] width 59 height 9
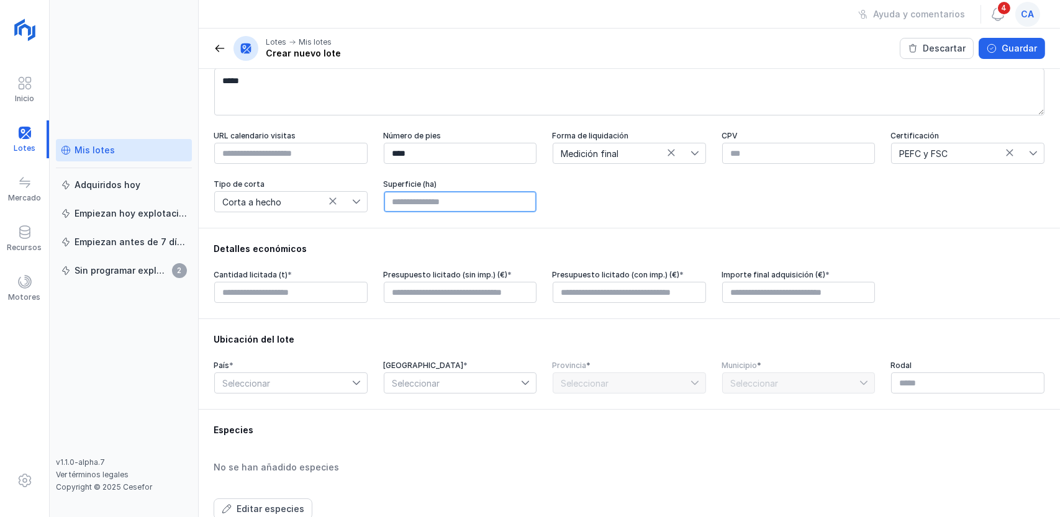
click at [432, 204] on input "text" at bounding box center [460, 201] width 153 height 21
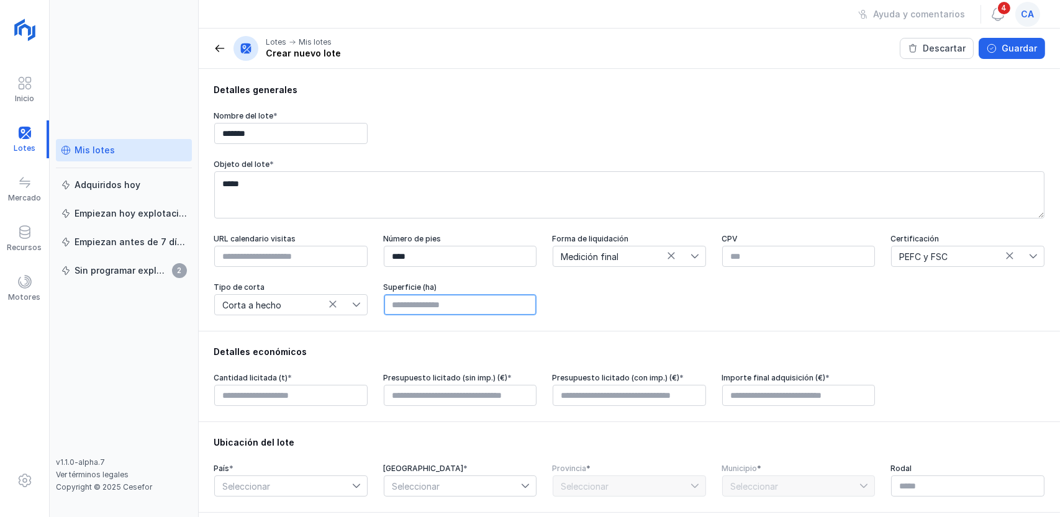
scroll to position [103, 0]
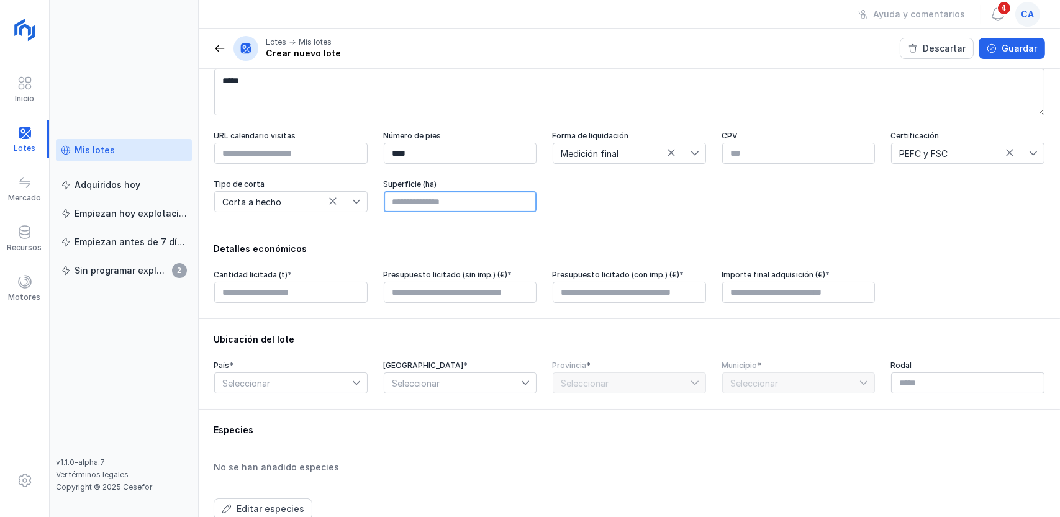
type input "****"
type input "*****"
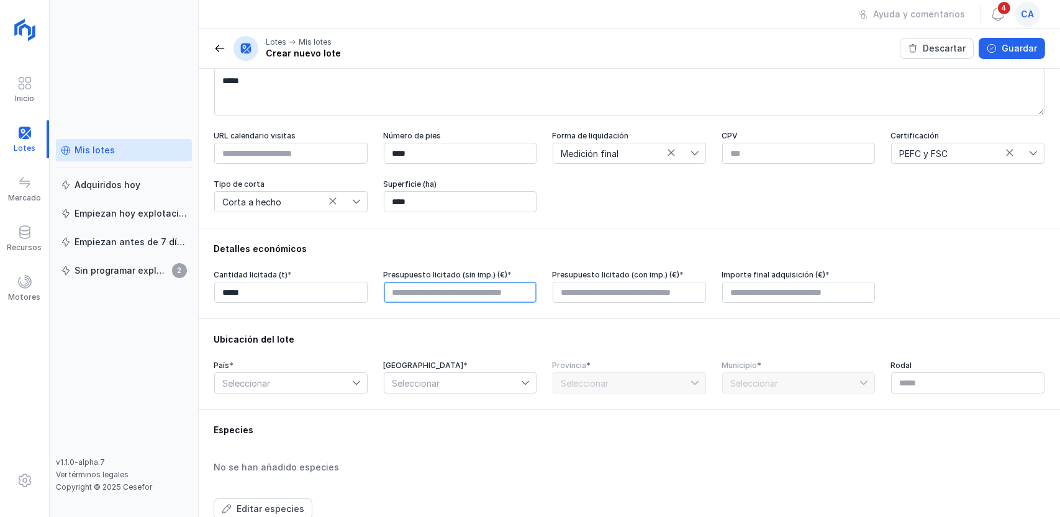
type input "****"
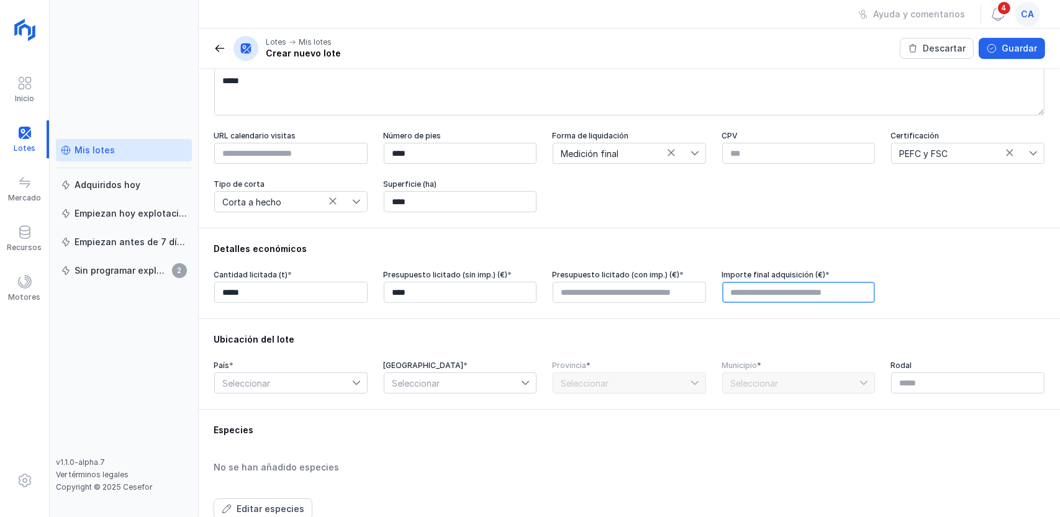
type input "****"
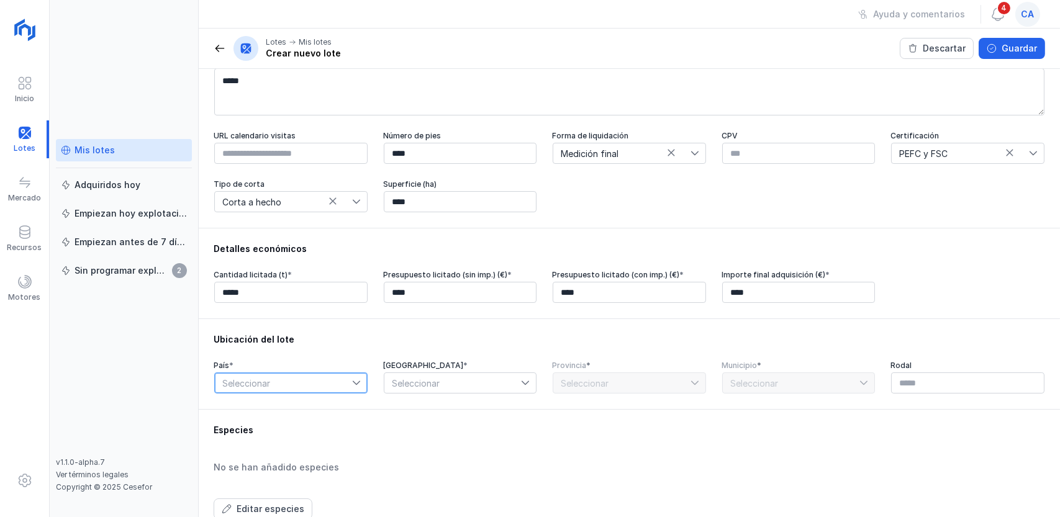
scroll to position [389, 0]
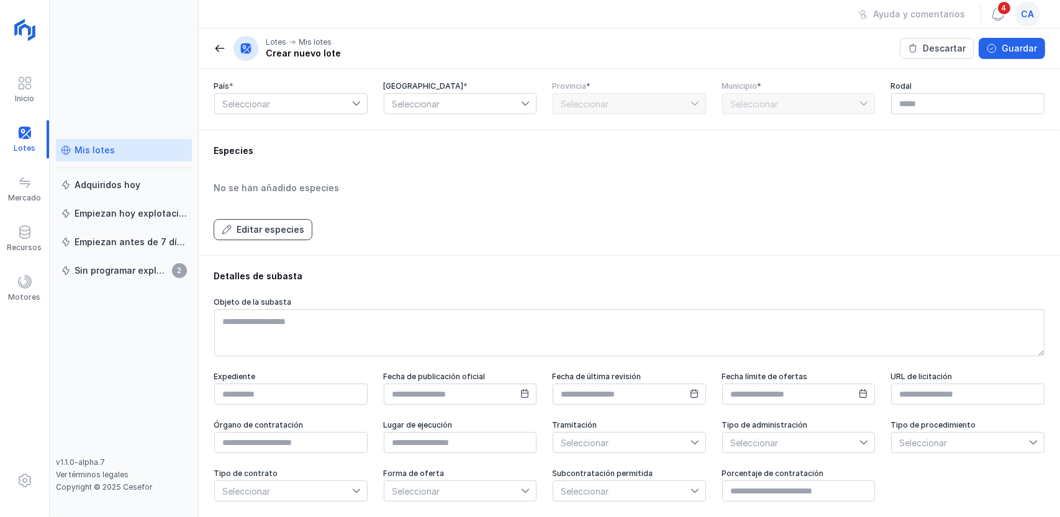
click at [243, 226] on div "Editar especies" at bounding box center [271, 230] width 68 height 12
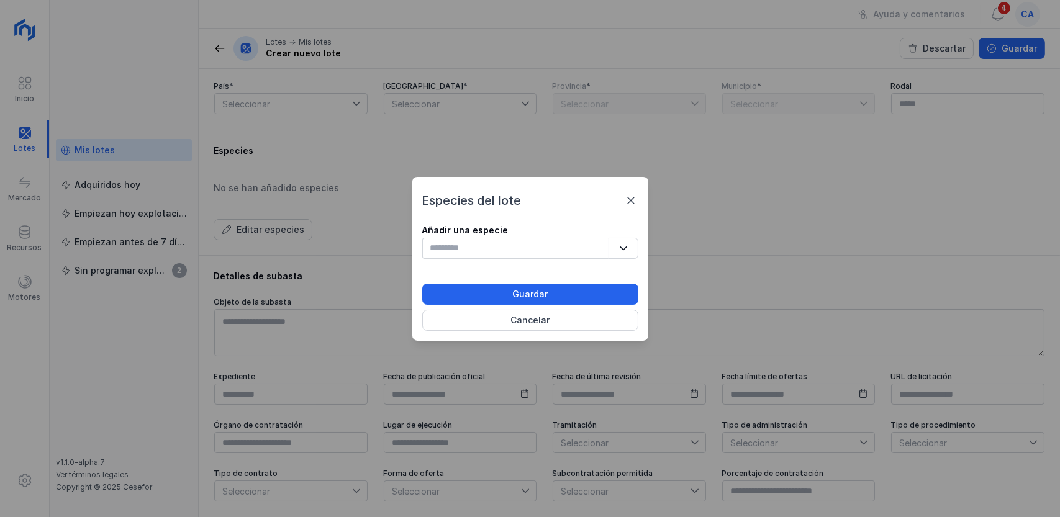
click at [616, 251] on button "button" at bounding box center [623, 248] width 30 height 21
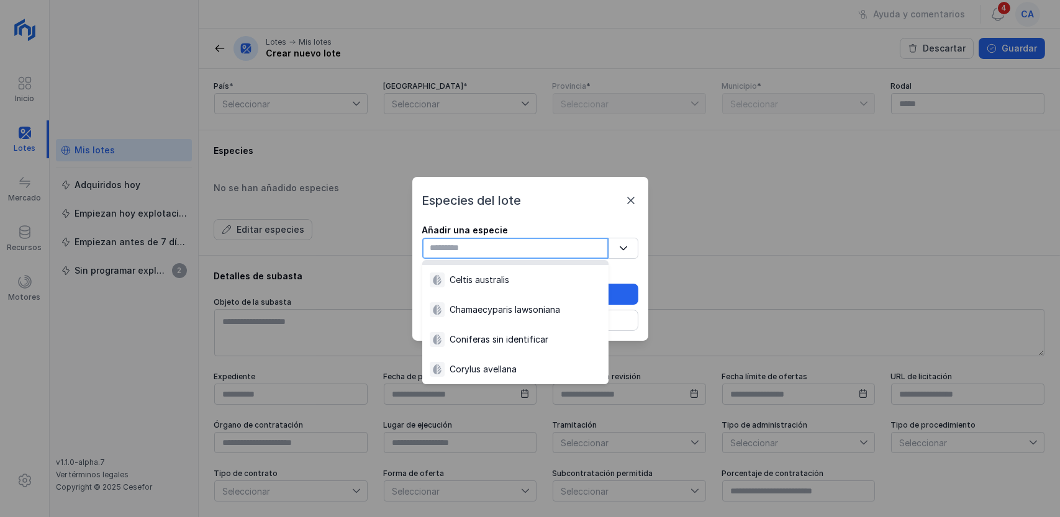
scroll to position [281, 0]
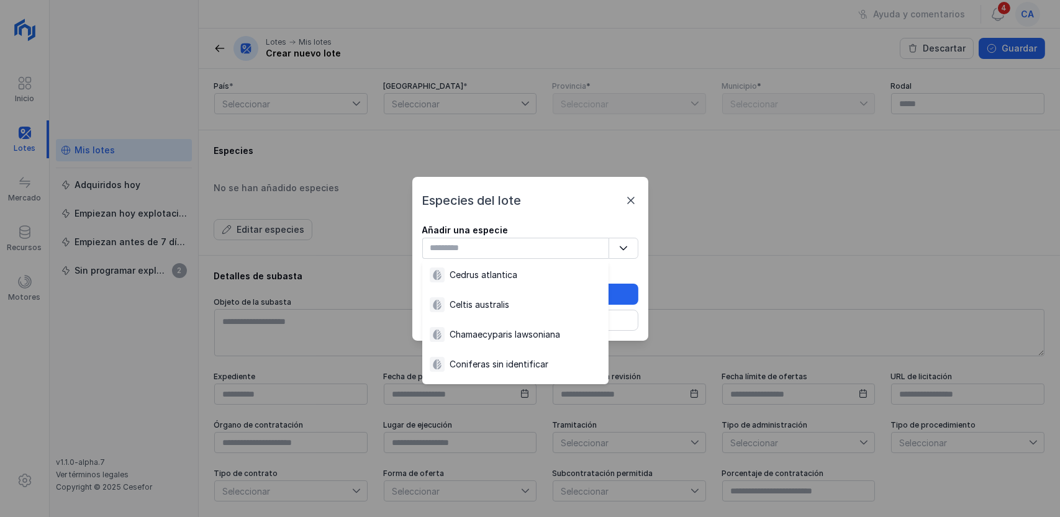
click at [628, 200] on span at bounding box center [630, 200] width 15 height 15
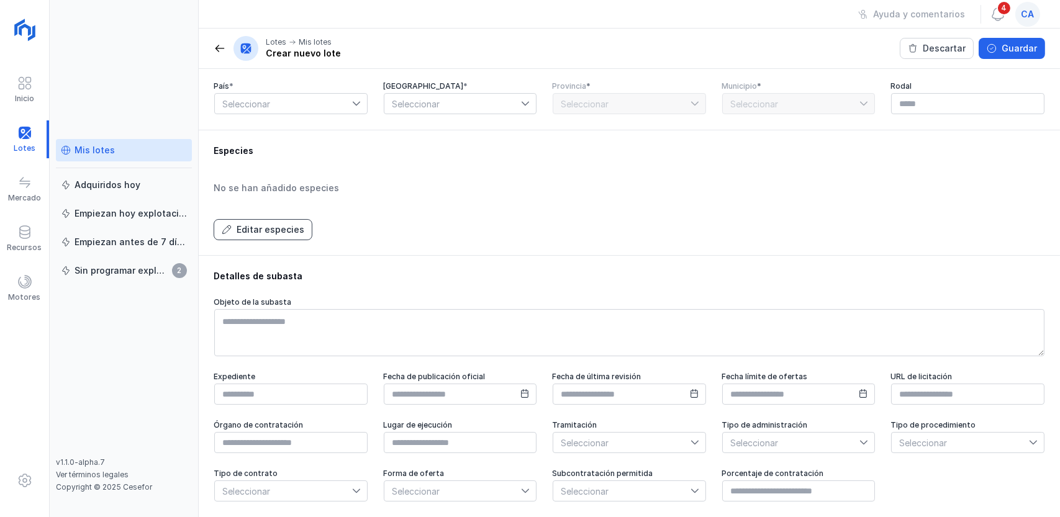
click at [269, 228] on div "Editar especies" at bounding box center [271, 230] width 68 height 12
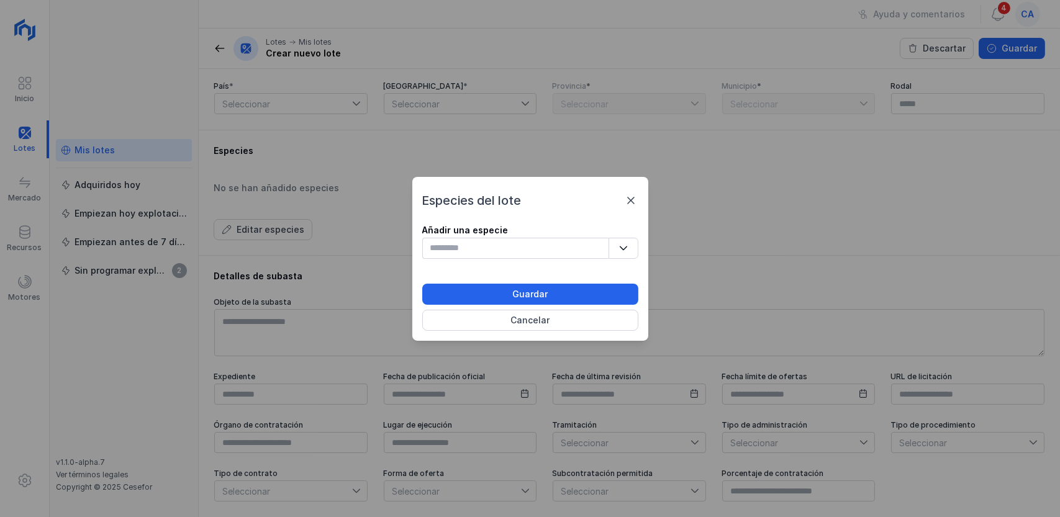
click at [613, 242] on button "button" at bounding box center [623, 248] width 30 height 21
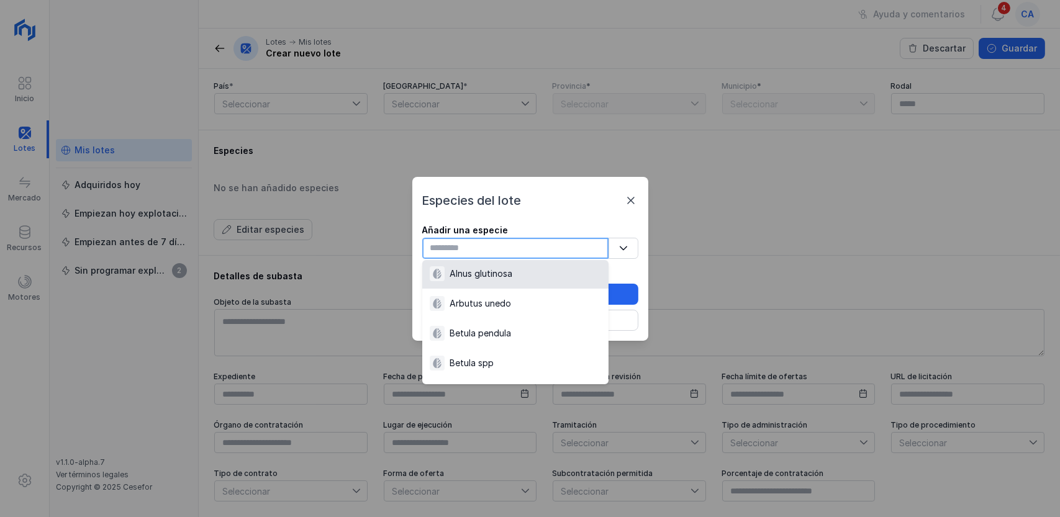
scroll to position [102, 0]
click at [631, 197] on span at bounding box center [630, 200] width 15 height 15
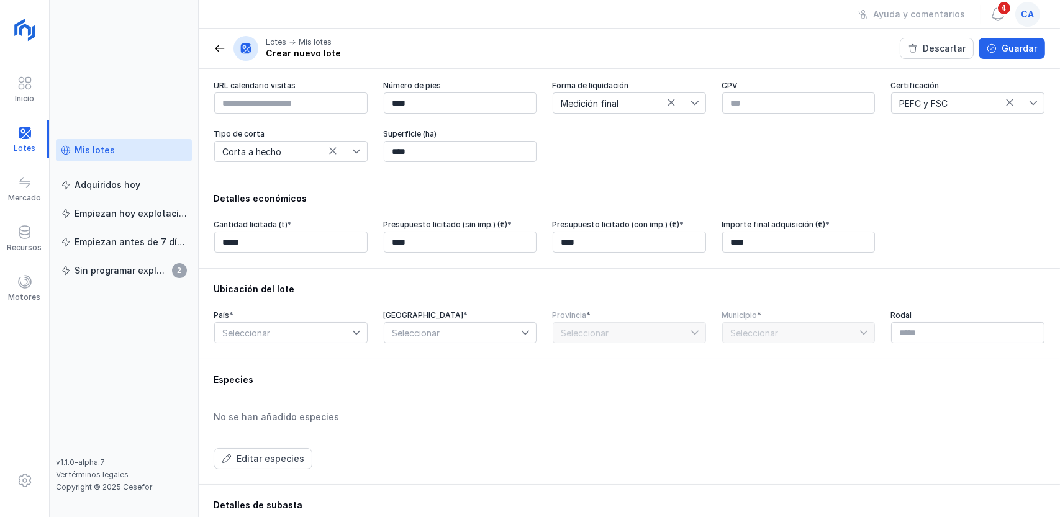
scroll to position [141, 0]
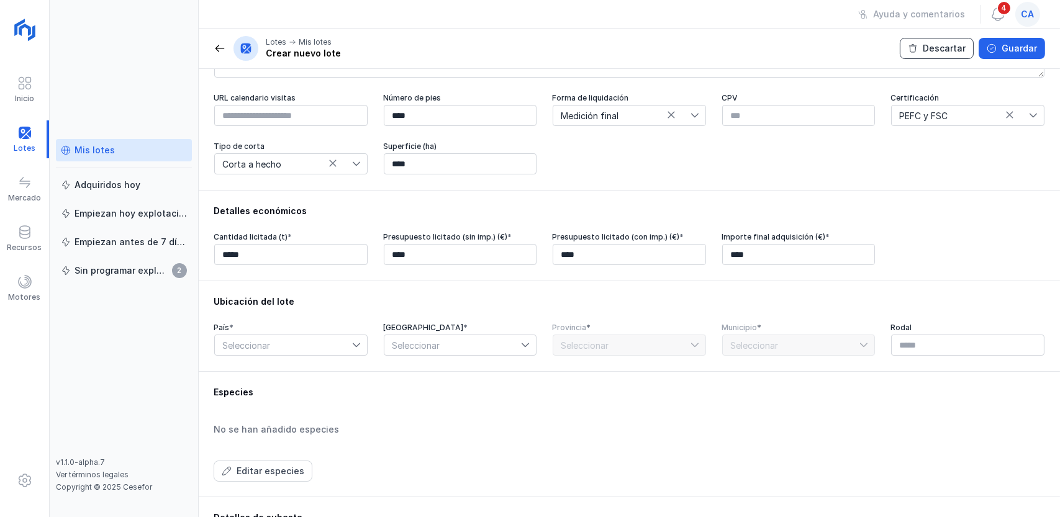
click at [926, 45] on button "Descartar" at bounding box center [937, 48] width 74 height 21
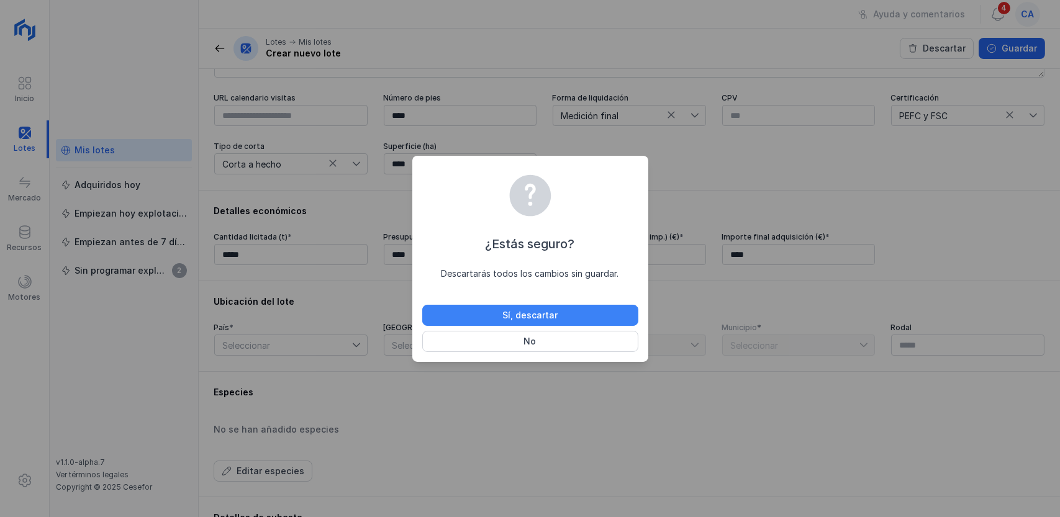
click at [541, 312] on div "Sí, descartar" at bounding box center [529, 315] width 55 height 12
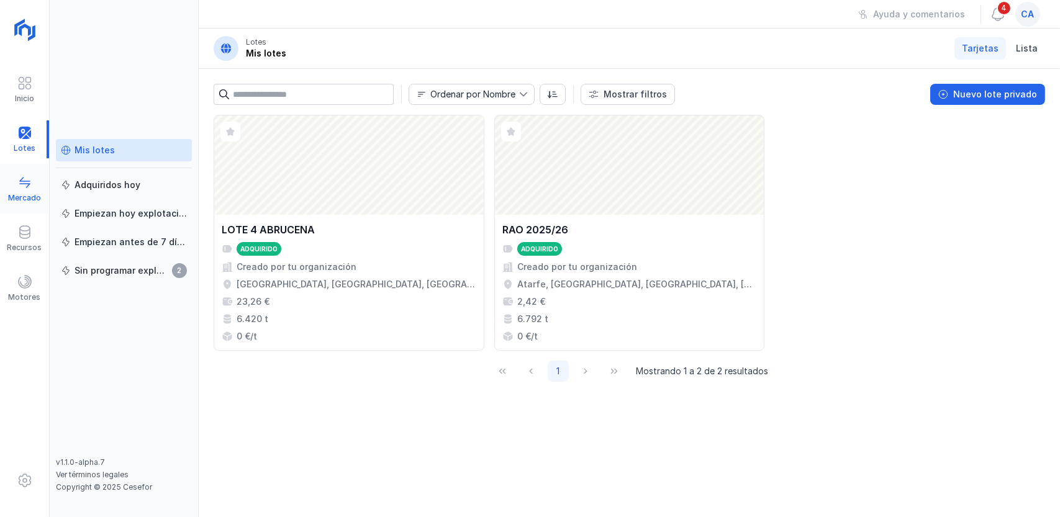
click at [17, 187] on span at bounding box center [24, 182] width 15 height 15
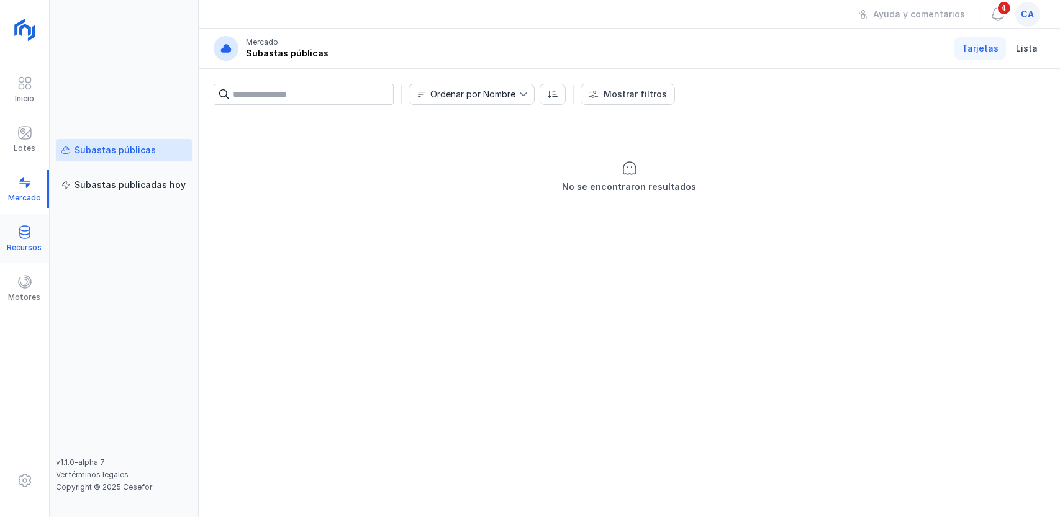
click at [30, 243] on div "Recursos" at bounding box center [24, 248] width 35 height 10
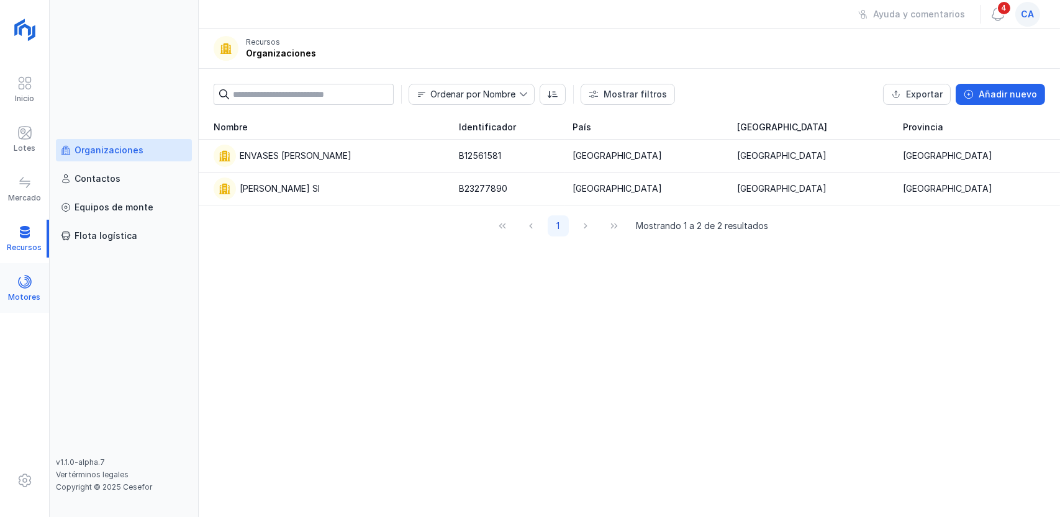
click at [22, 290] on div at bounding box center [24, 283] width 15 height 18
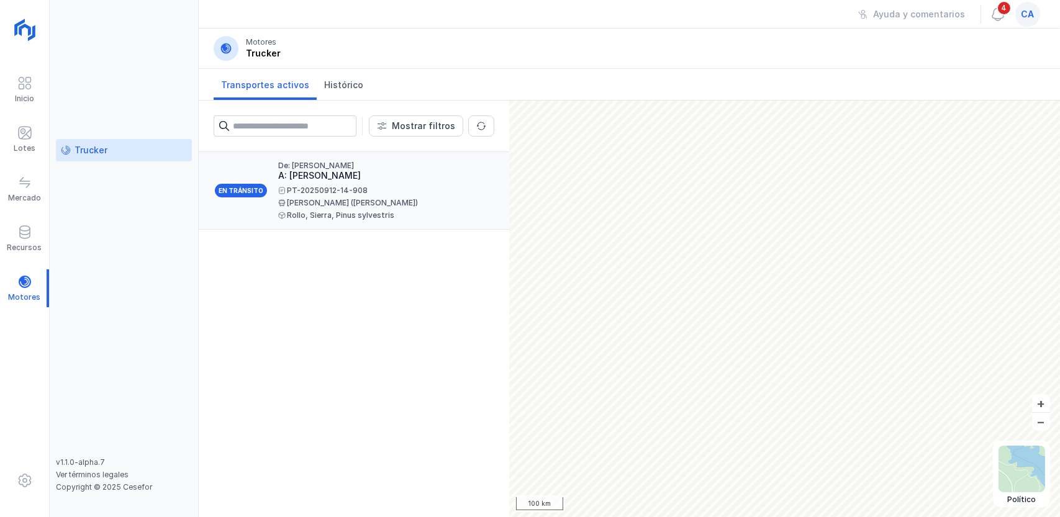
click at [245, 191] on div "En tránsito" at bounding box center [241, 191] width 55 height 16
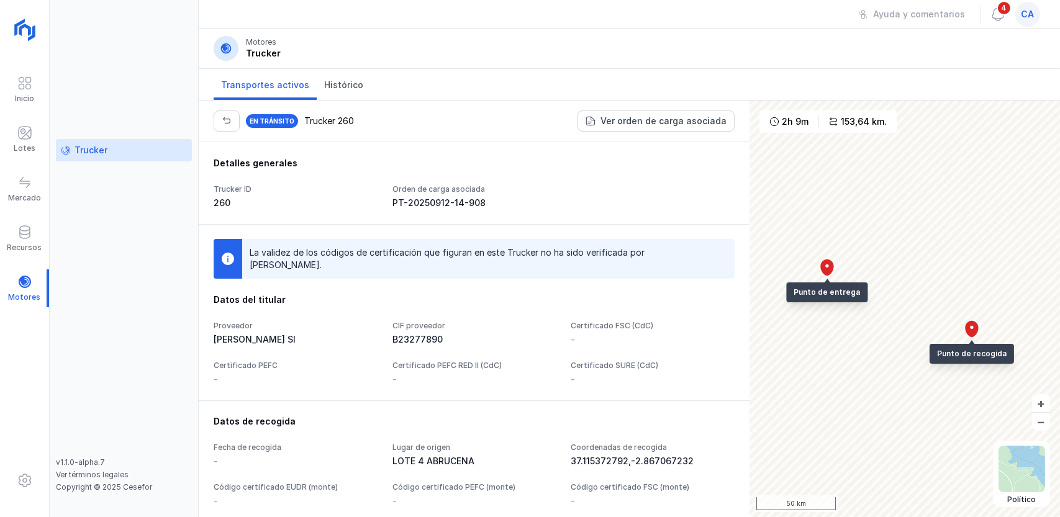
drag, startPoint x: 215, startPoint y: 202, endPoint x: 231, endPoint y: 202, distance: 16.1
click at [231, 202] on div "260" at bounding box center [296, 203] width 164 height 12
